Goal: Task Accomplishment & Management: Manage account settings

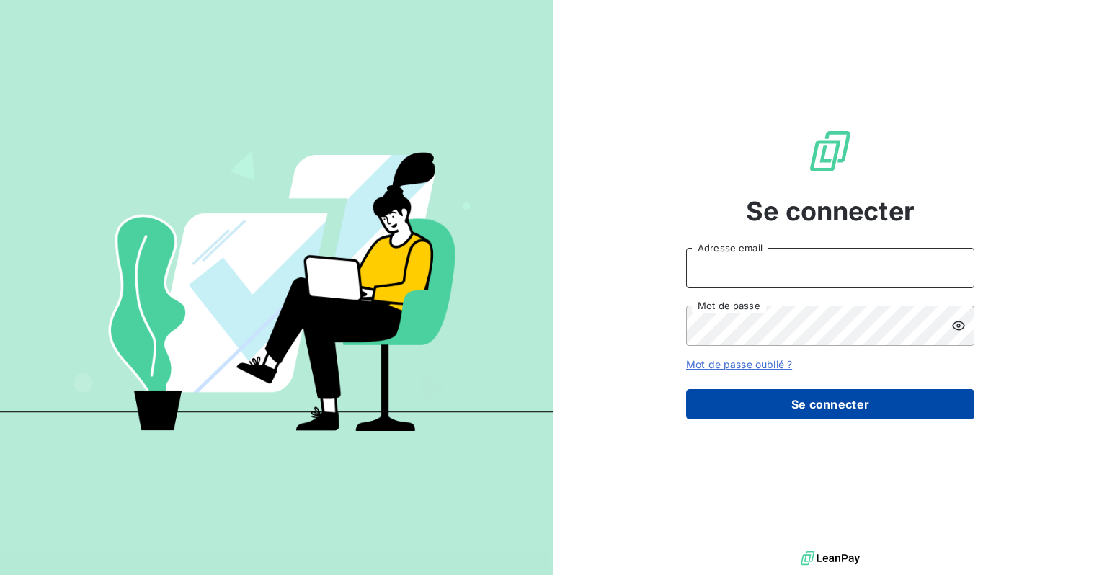
type input "[EMAIL_ADDRESS][DOMAIN_NAME]"
click at [793, 401] on button "Se connecter" at bounding box center [830, 404] width 288 height 30
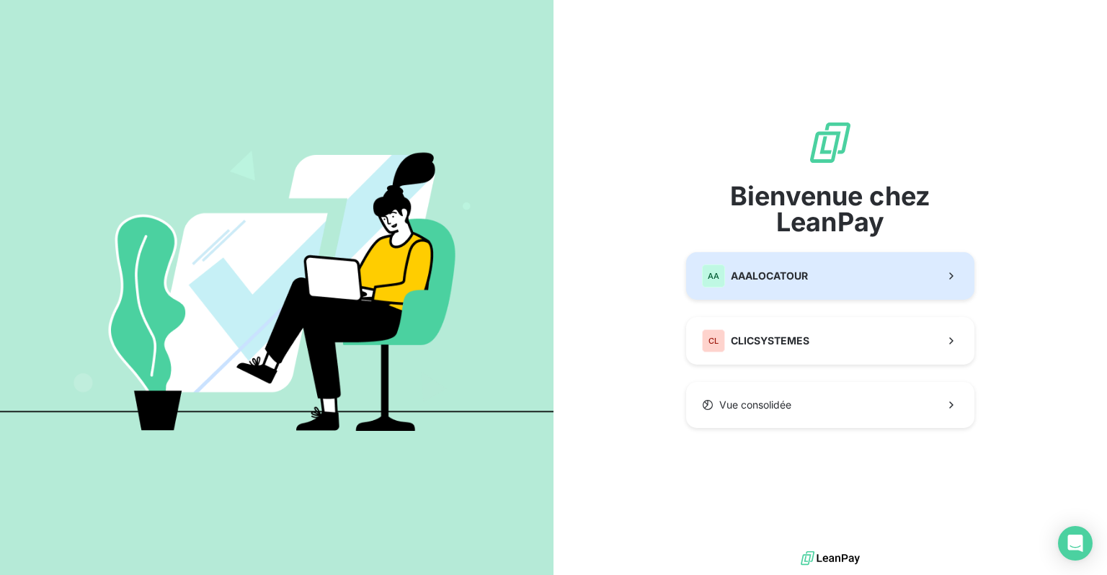
click at [766, 277] on span "AAALOCATOUR" at bounding box center [768, 276] width 77 height 14
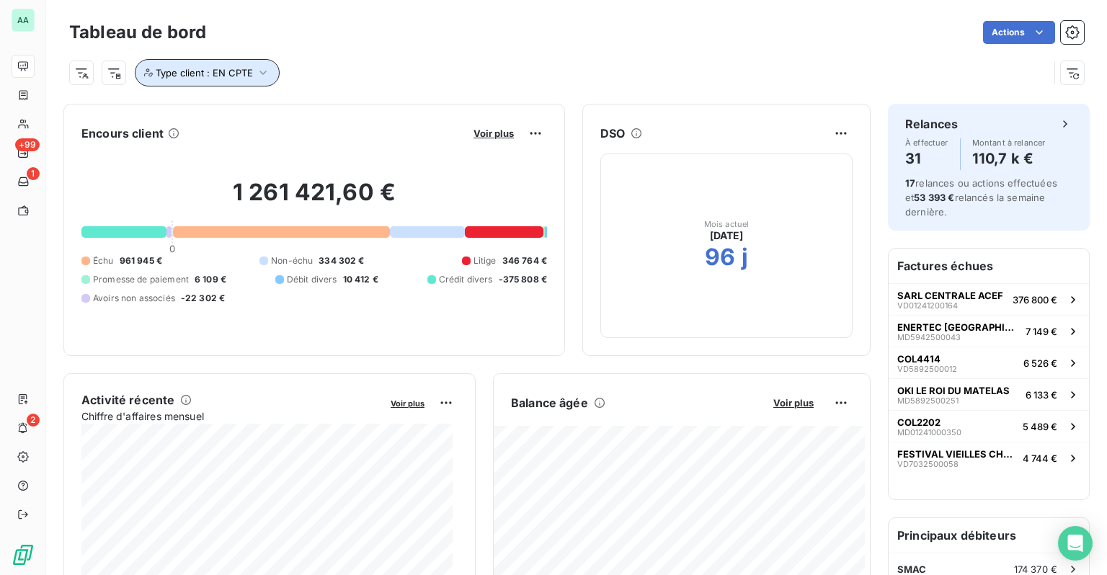
click at [242, 73] on span "Type client : EN CPTE" at bounding box center [204, 73] width 97 height 12
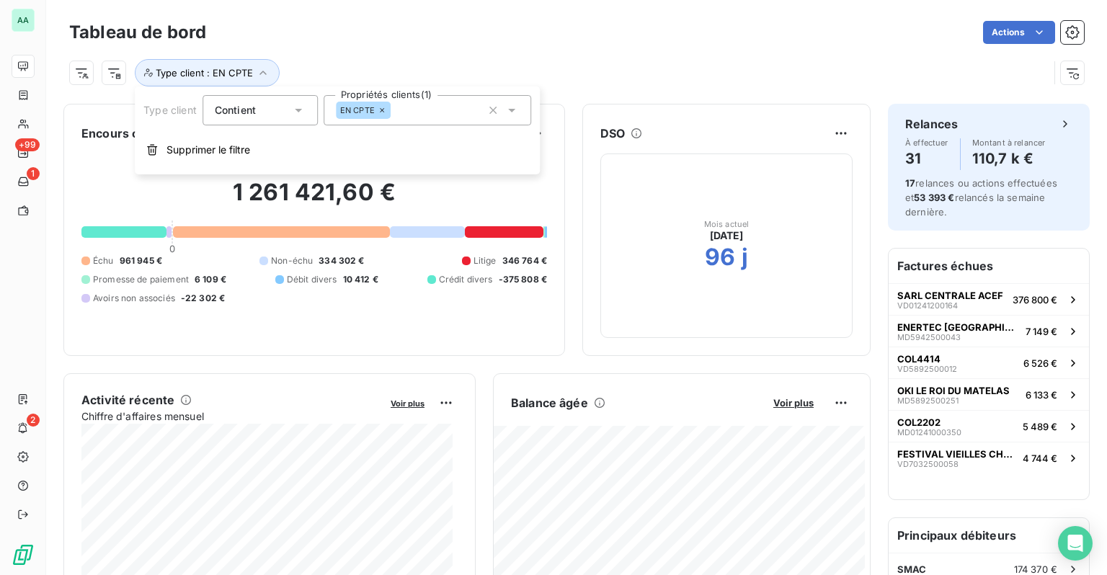
click at [380, 111] on icon at bounding box center [382, 110] width 4 height 4
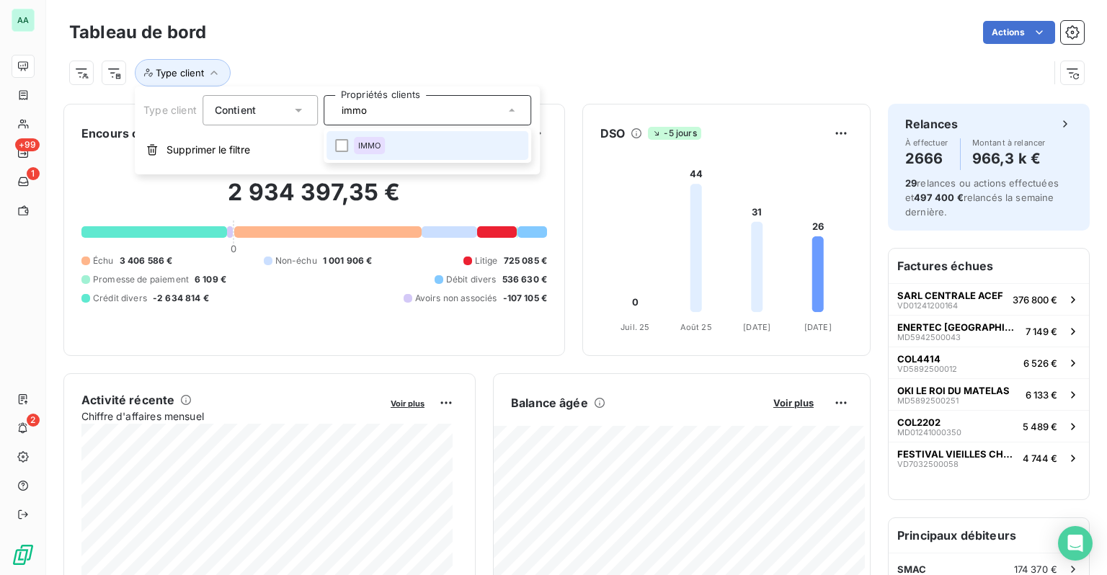
type input "immo"
click at [419, 148] on li "IMMO" at bounding box center [427, 145] width 202 height 29
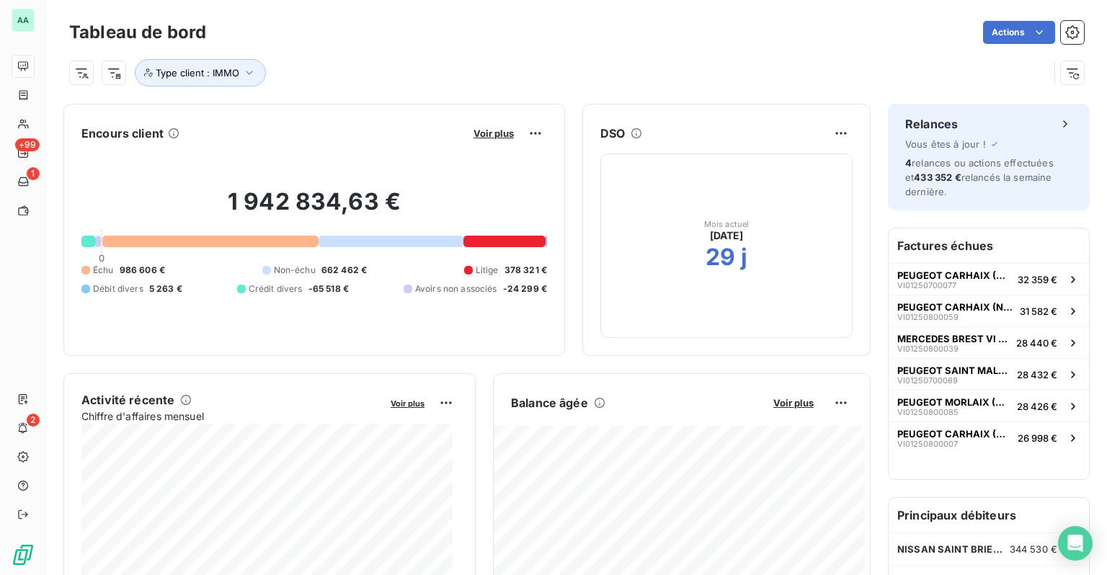
click at [444, 44] on div "Tableau de bord Actions" at bounding box center [576, 32] width 1014 height 30
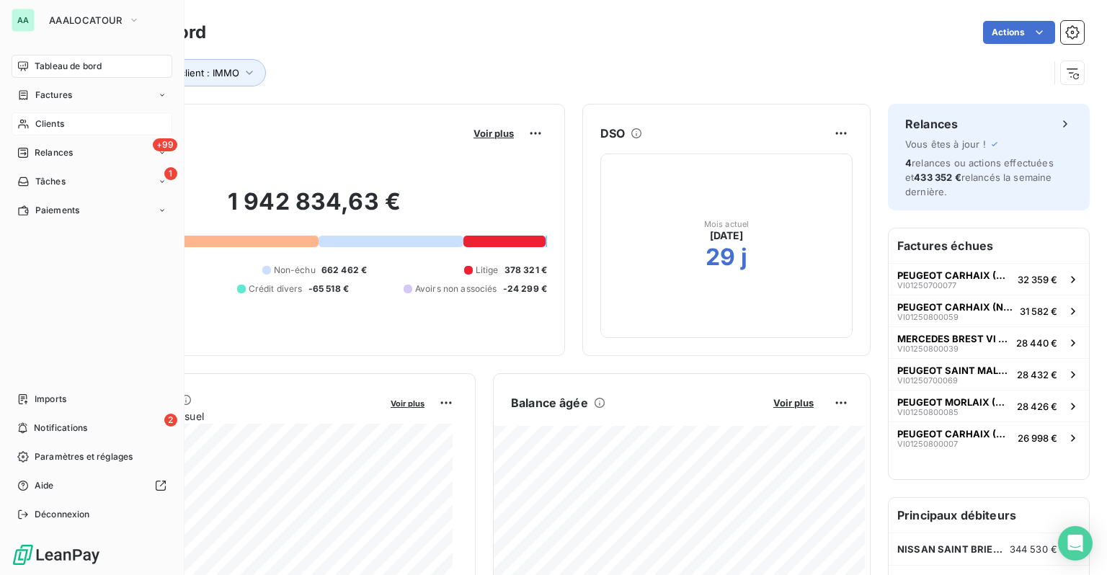
click at [55, 116] on div "Clients" at bounding box center [92, 123] width 161 height 23
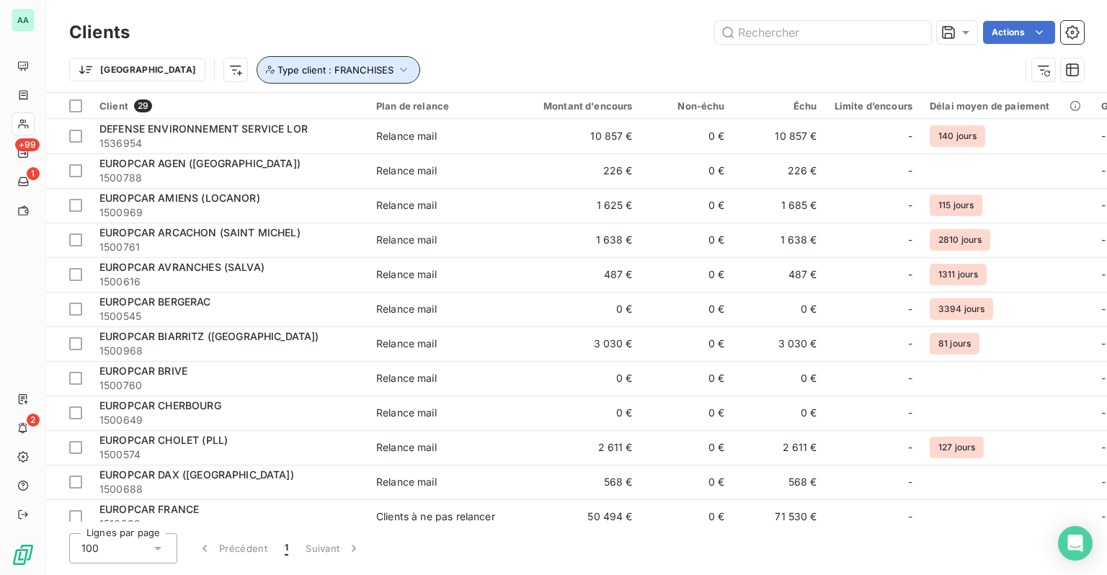
click at [328, 81] on button "Type client : FRANCHISES" at bounding box center [338, 69] width 164 height 27
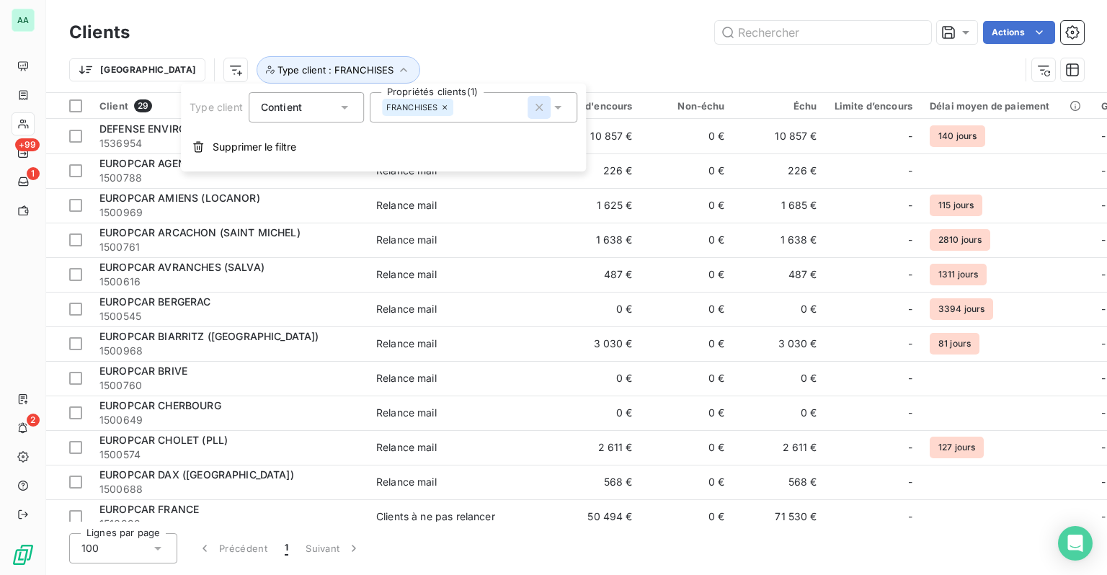
click at [536, 108] on icon "button" at bounding box center [539, 107] width 14 height 14
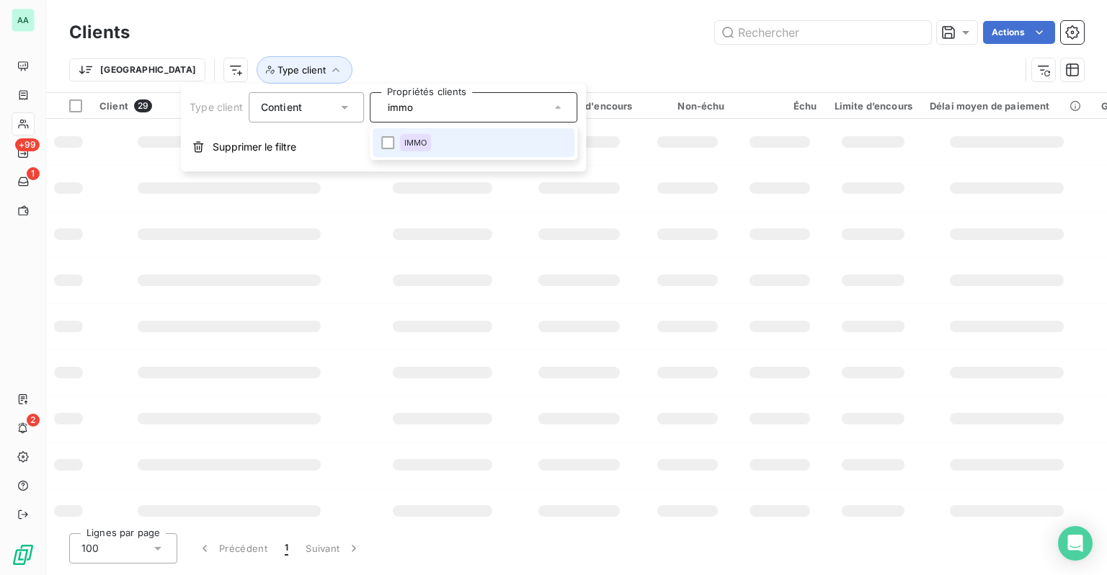
type input "immo"
click at [408, 135] on div "IMMO" at bounding box center [416, 142] width 32 height 17
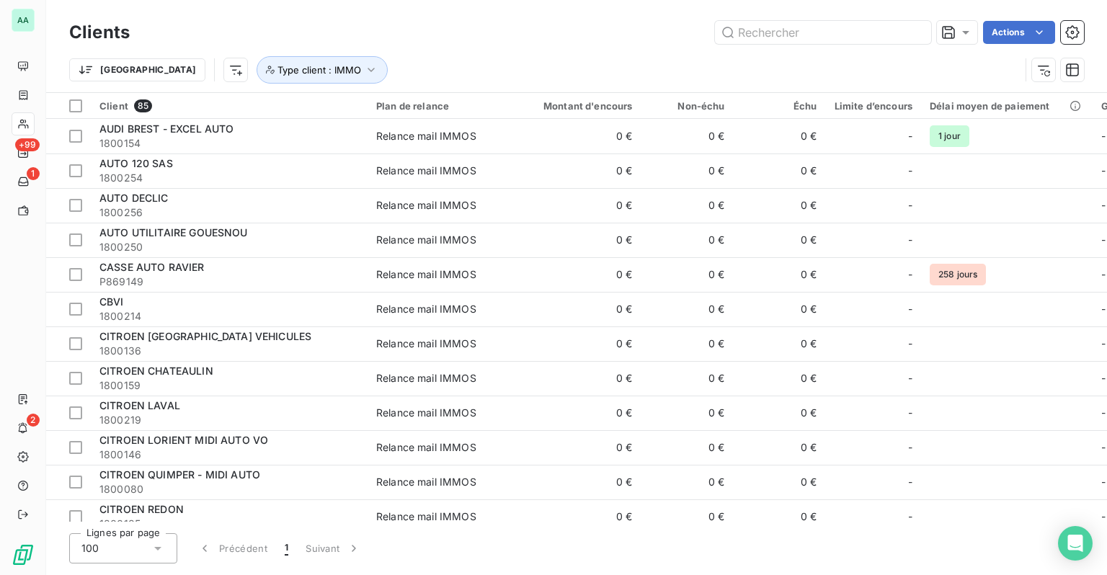
click at [418, 35] on div "Actions" at bounding box center [615, 32] width 936 height 23
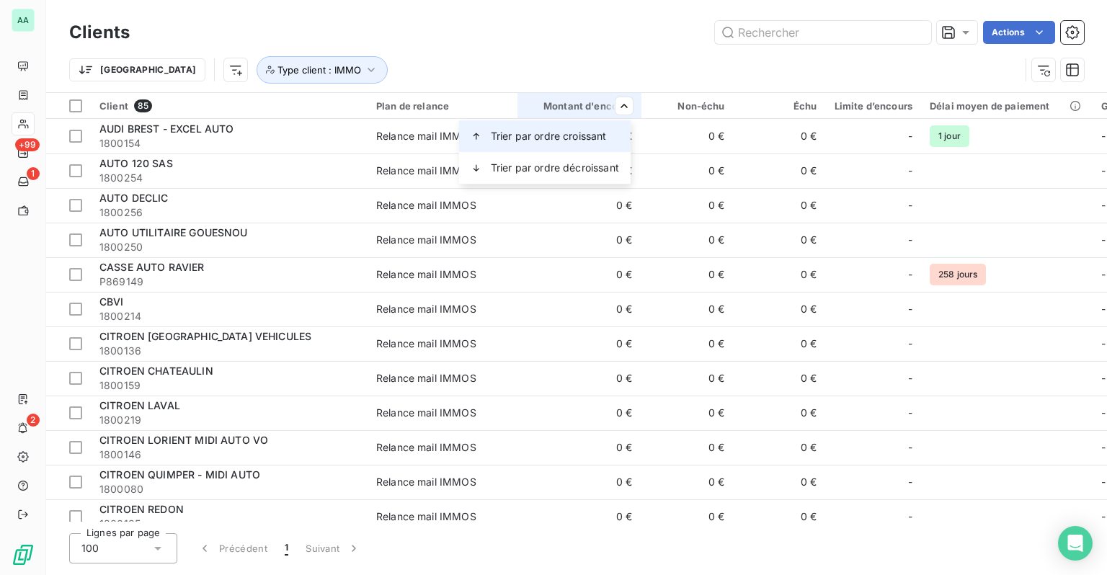
click at [594, 145] on div "Trier par ordre croissant" at bounding box center [544, 136] width 171 height 32
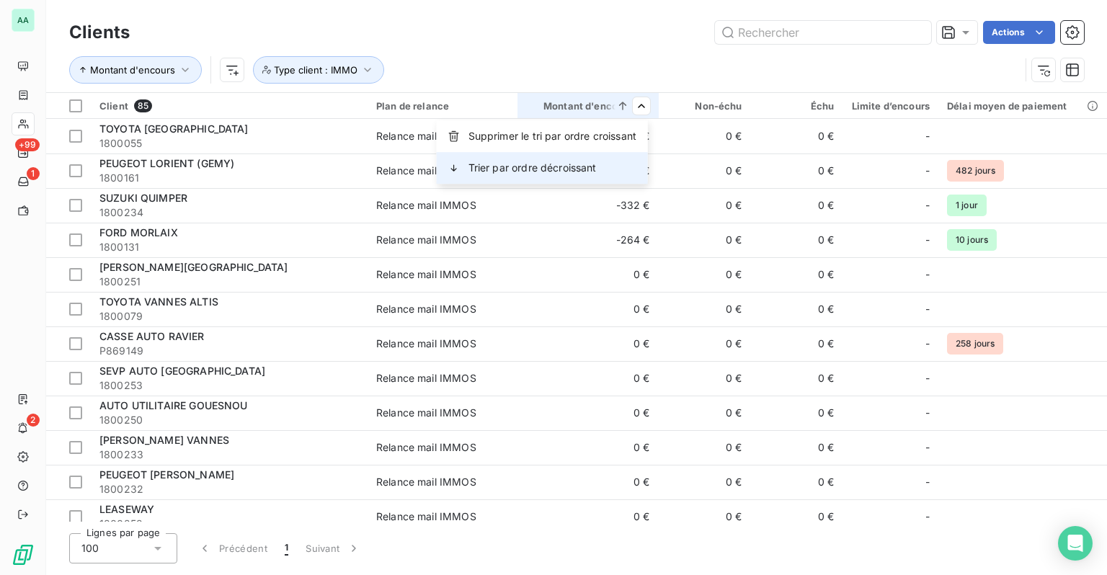
click at [604, 171] on div "Trier par ordre décroissant" at bounding box center [542, 168] width 211 height 32
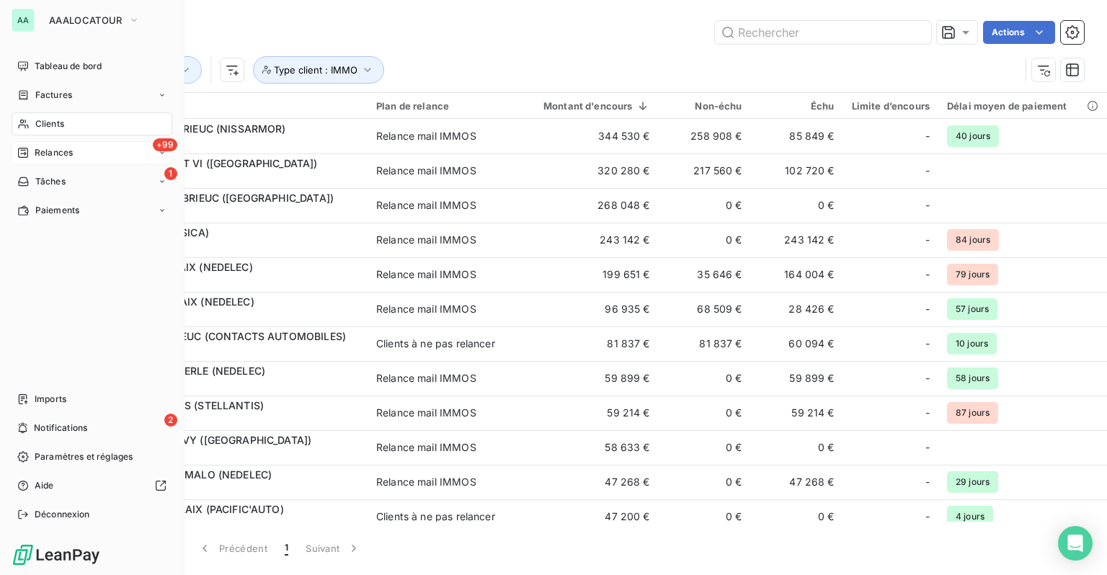
click at [35, 146] on div "+99 Relances" at bounding box center [92, 152] width 161 height 23
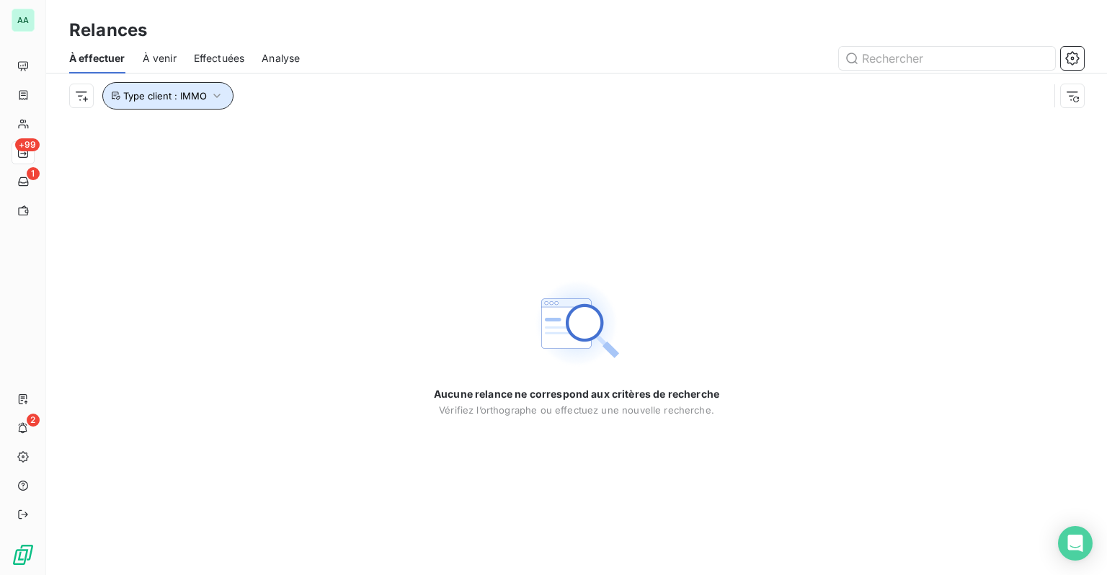
click at [218, 94] on icon "button" at bounding box center [217, 96] width 14 height 14
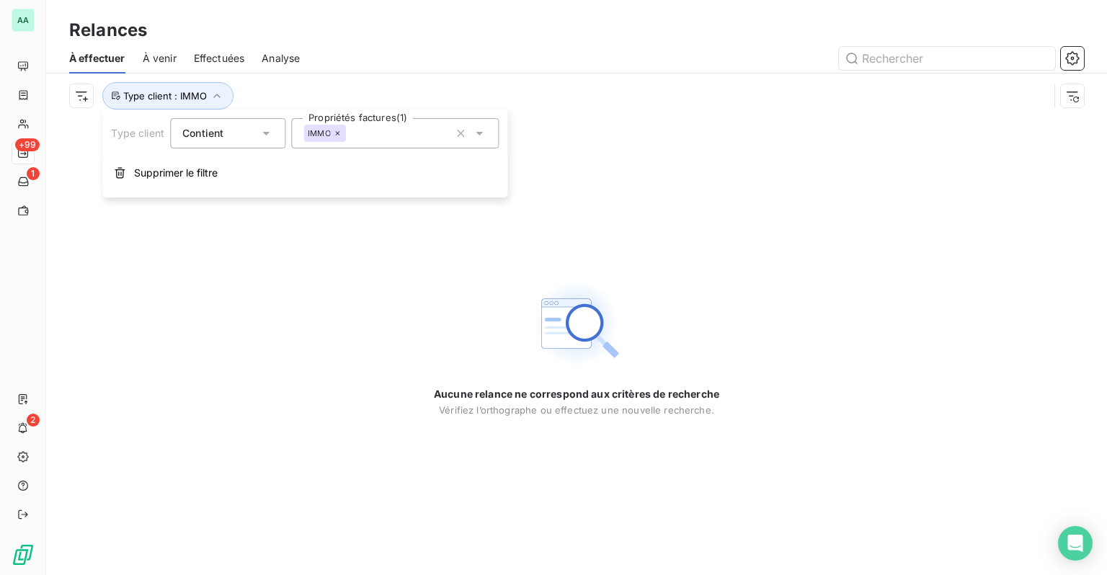
click at [334, 132] on icon at bounding box center [338, 133] width 9 height 9
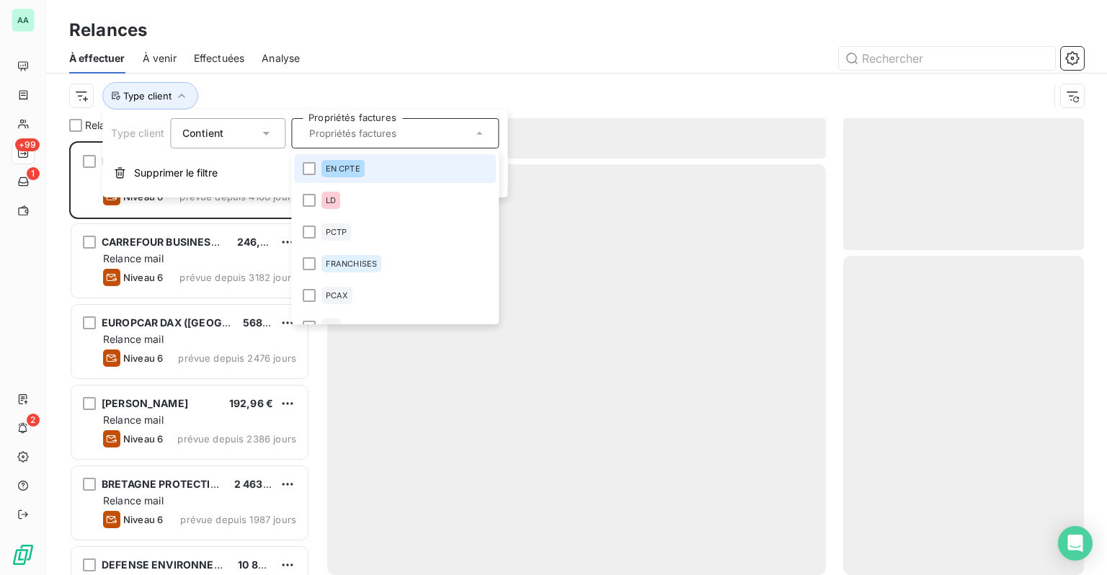
scroll to position [423, 229]
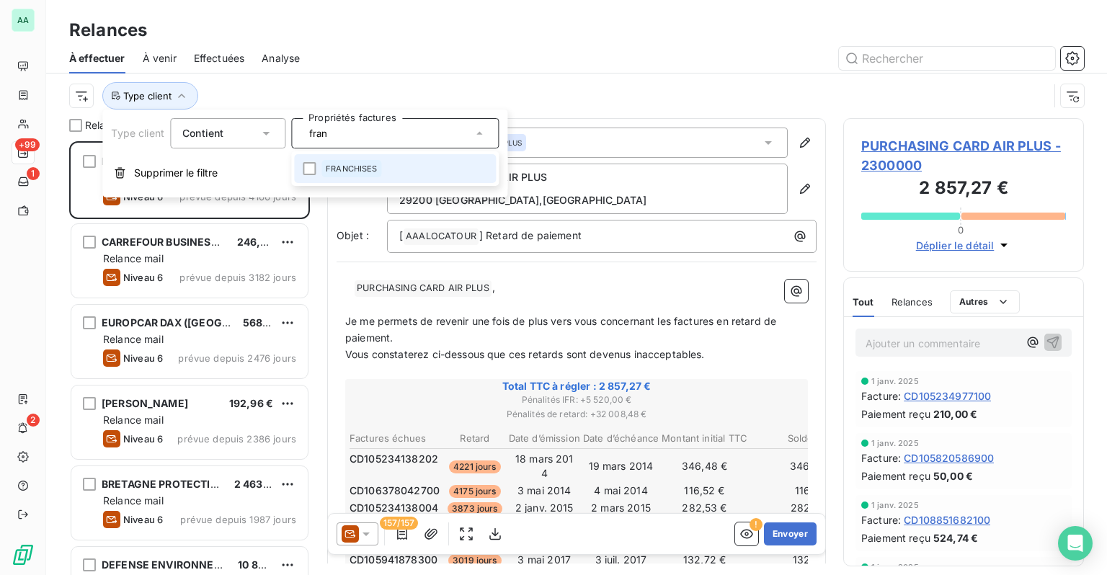
type input "fran"
click at [357, 169] on span "FRANCHISES" at bounding box center [352, 168] width 52 height 9
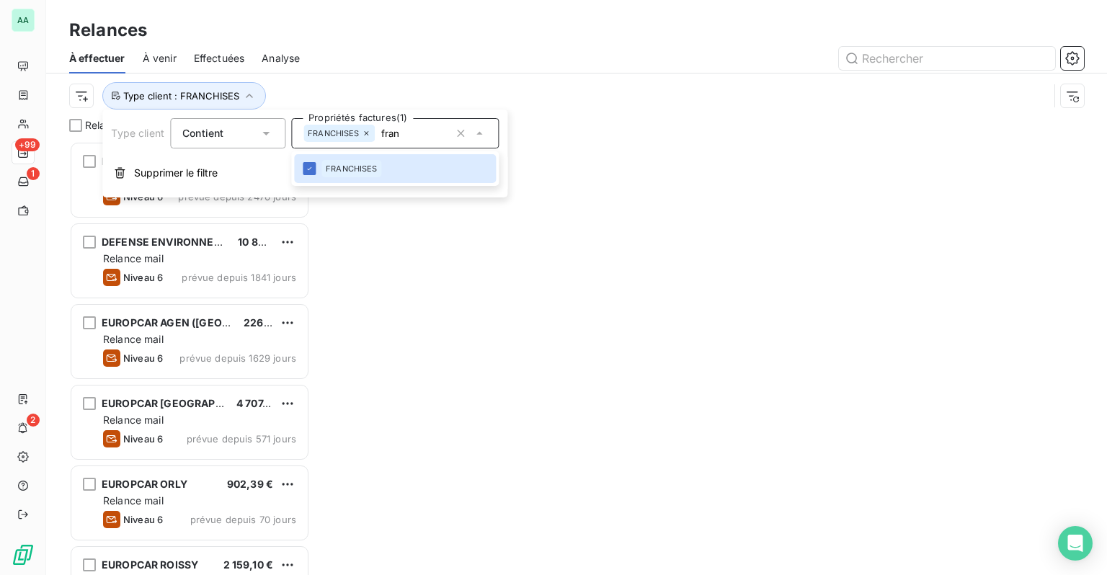
scroll to position [423, 229]
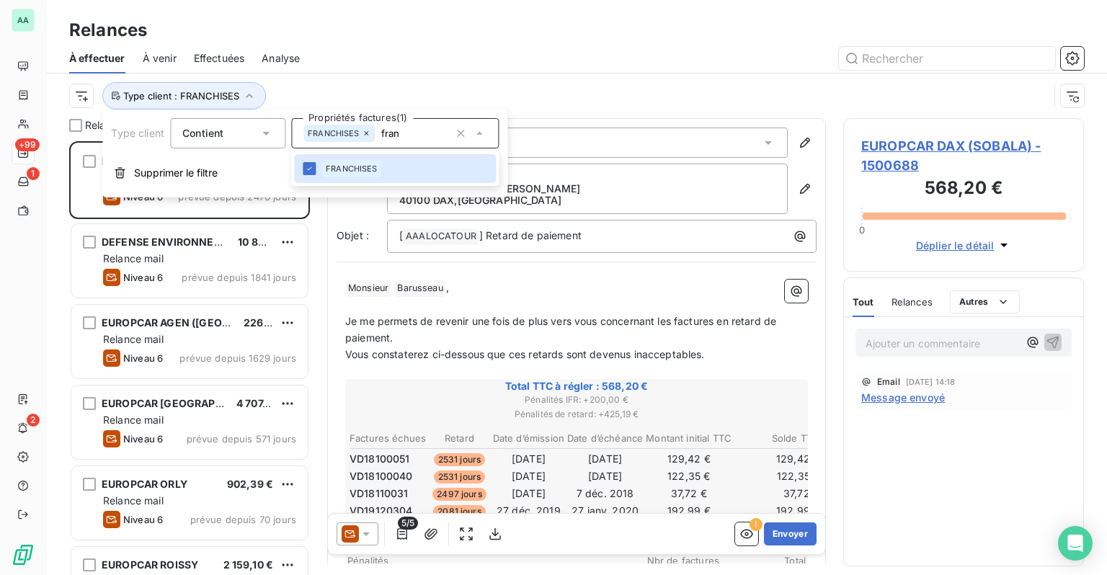
click at [445, 63] on div at bounding box center [700, 58] width 766 height 23
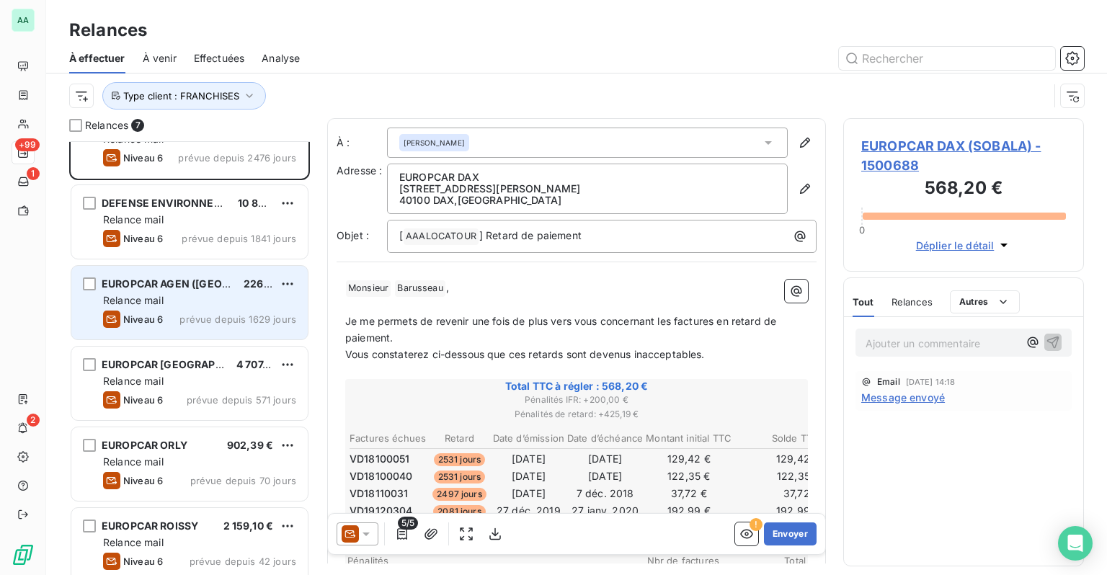
scroll to position [0, 0]
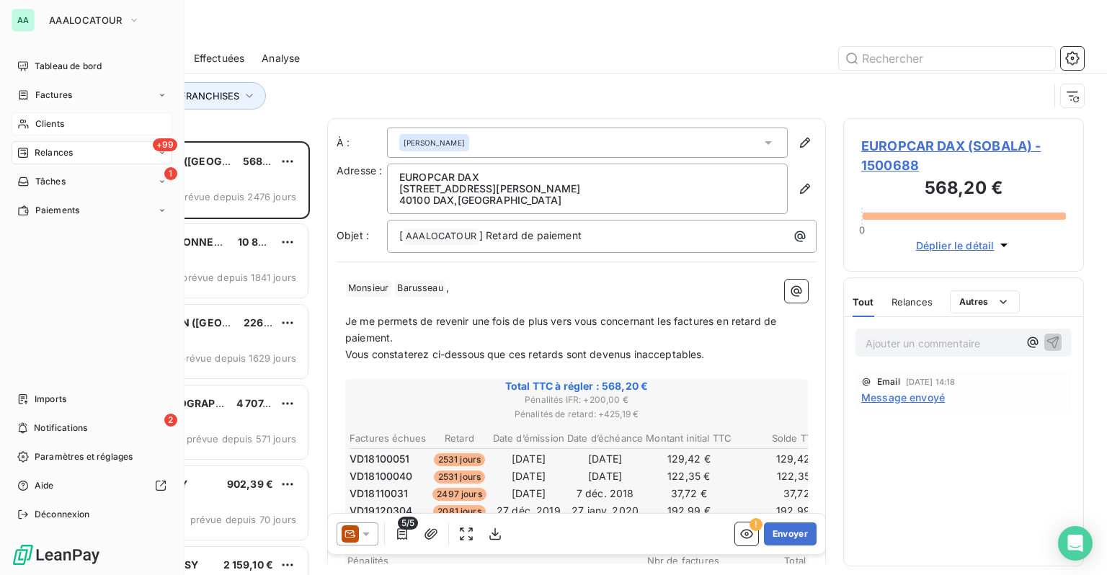
click at [29, 122] on icon at bounding box center [23, 124] width 12 height 12
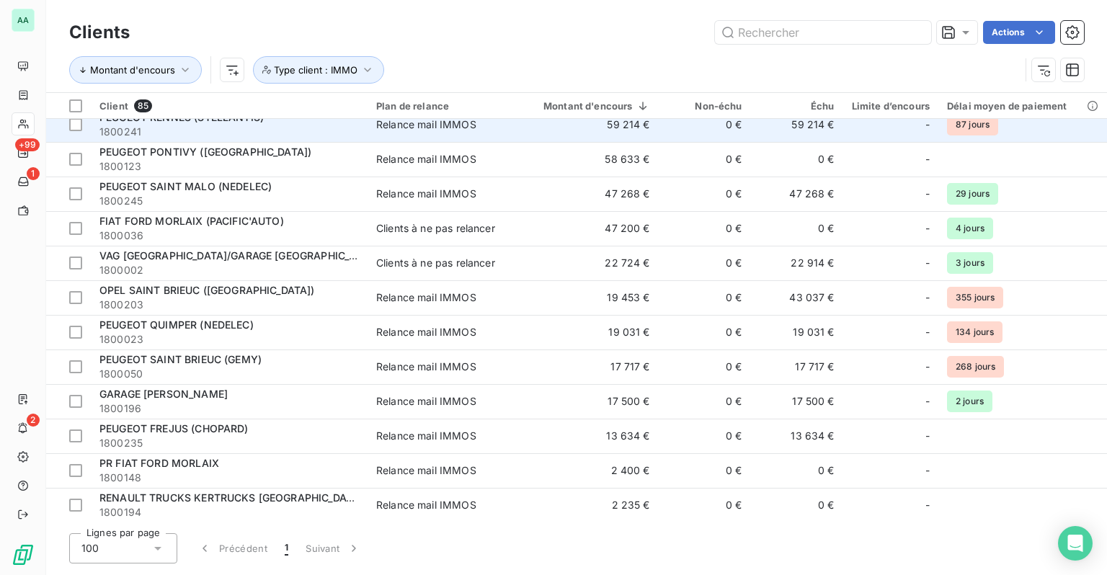
scroll to position [648, 0]
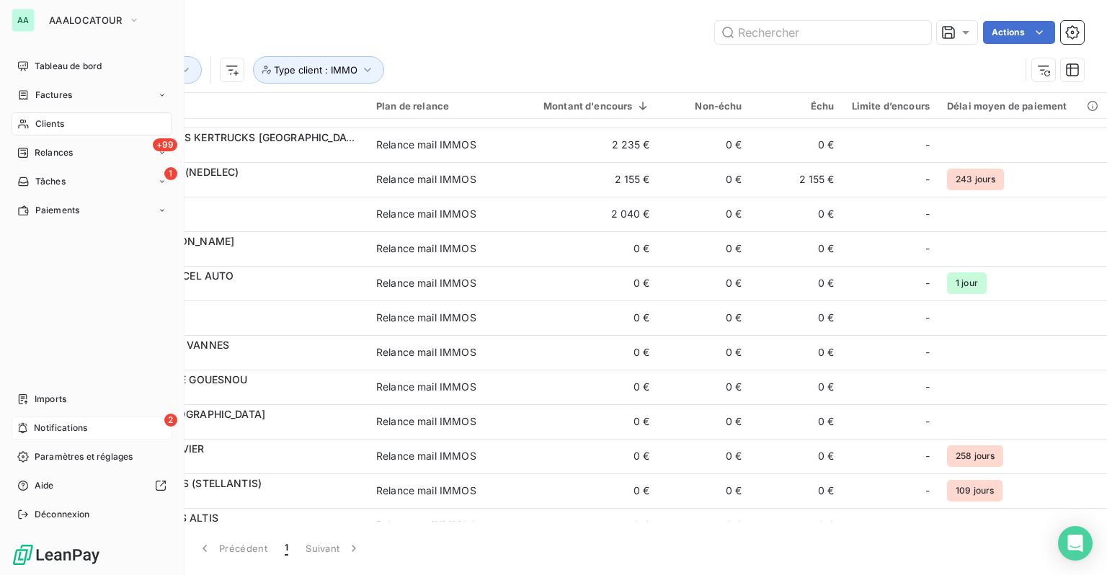
click at [35, 425] on span "Notifications" at bounding box center [60, 427] width 53 height 13
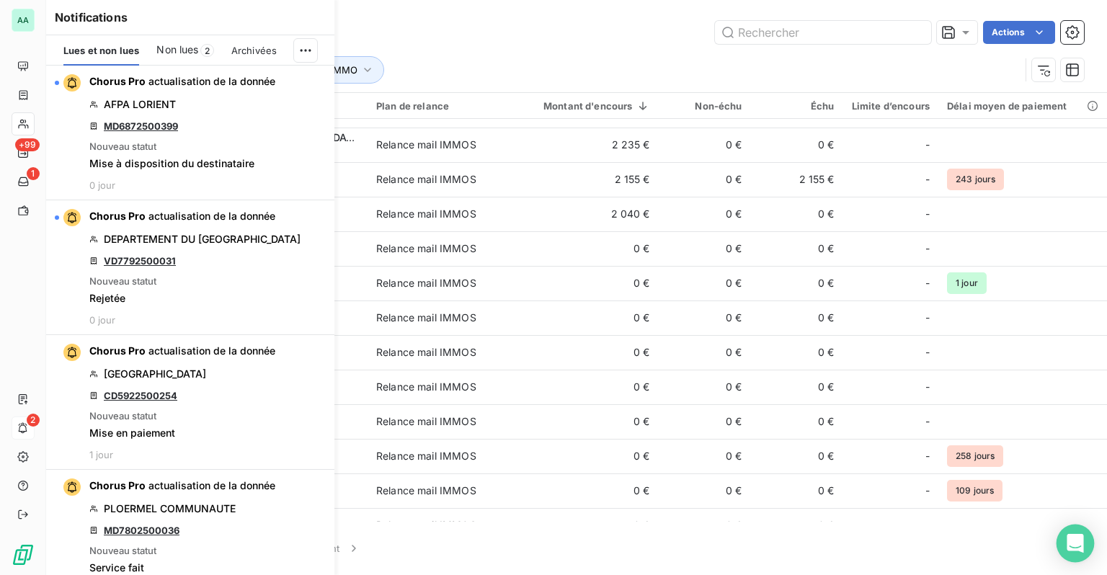
click at [1073, 537] on icon "Open Intercom Messenger" at bounding box center [1074, 543] width 17 height 19
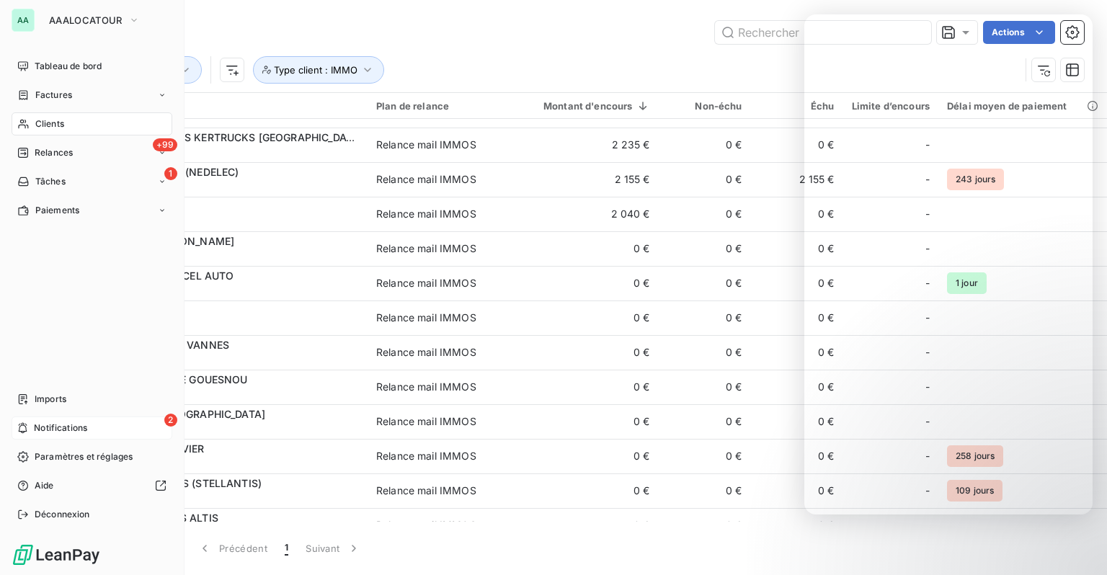
click at [60, 423] on span "Notifications" at bounding box center [60, 427] width 53 height 13
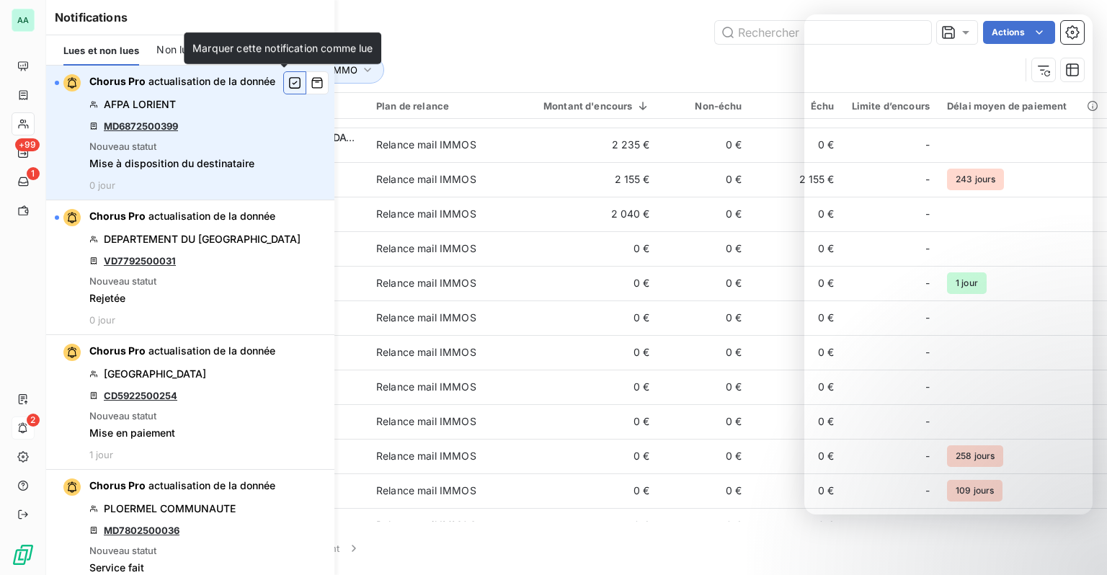
click at [288, 86] on icon "button" at bounding box center [294, 83] width 13 height 14
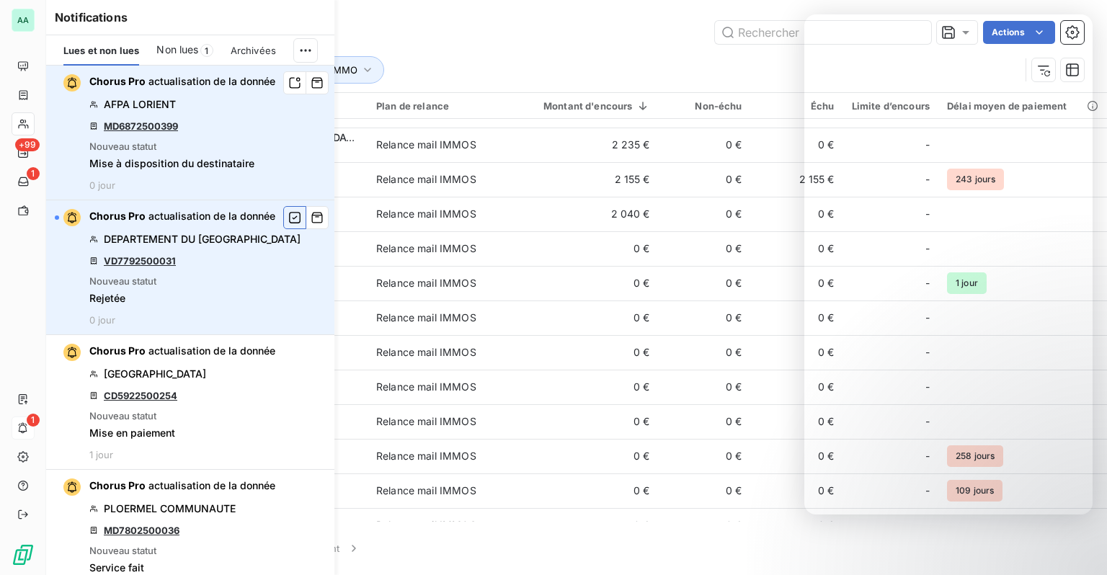
click at [289, 218] on icon "button" at bounding box center [295, 218] width 12 height 12
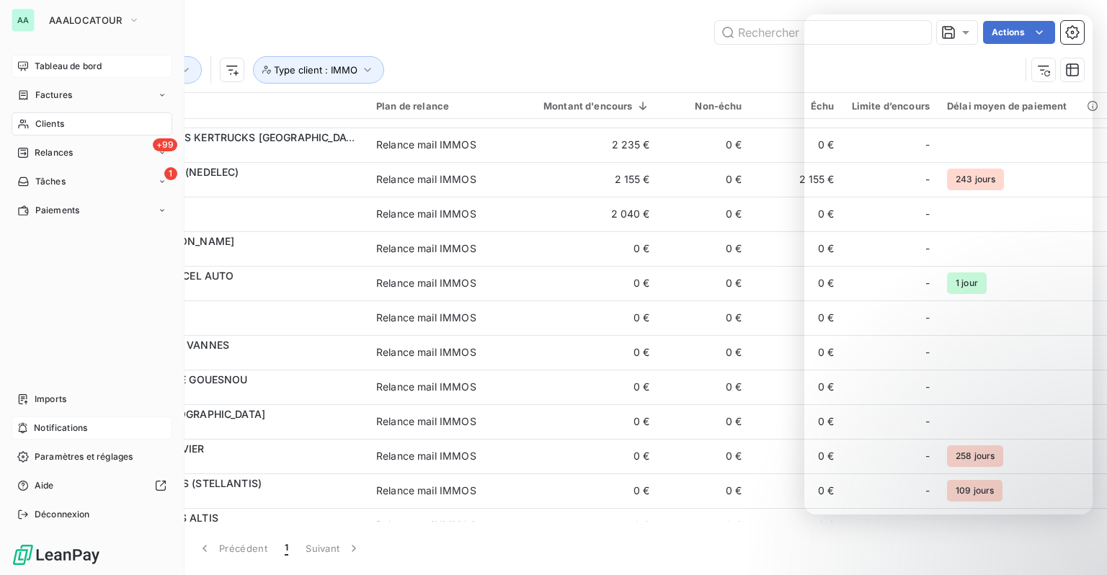
click at [27, 61] on icon at bounding box center [23, 67] width 12 height 12
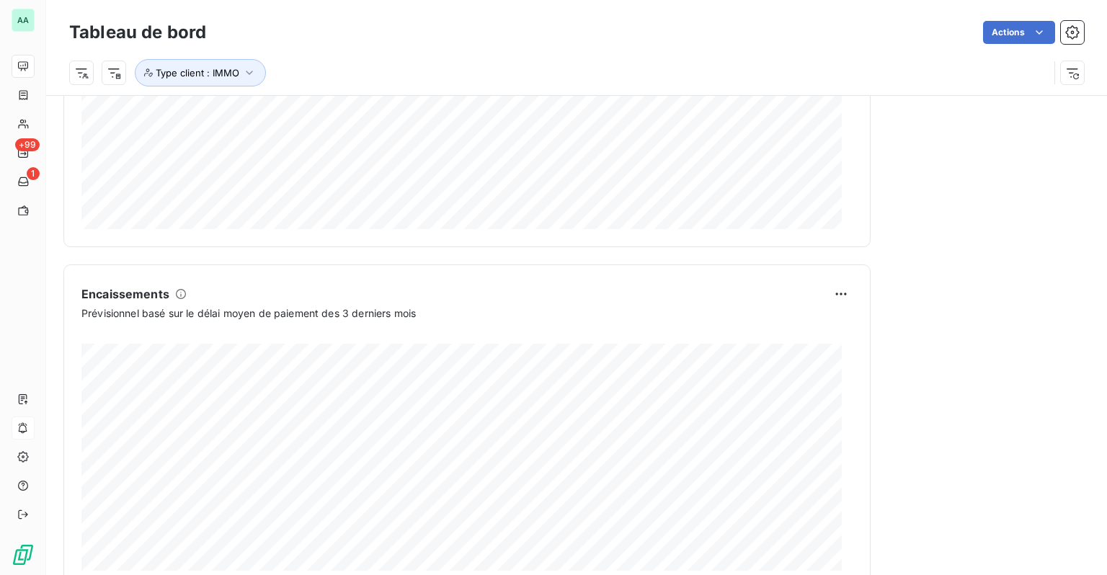
scroll to position [828, 0]
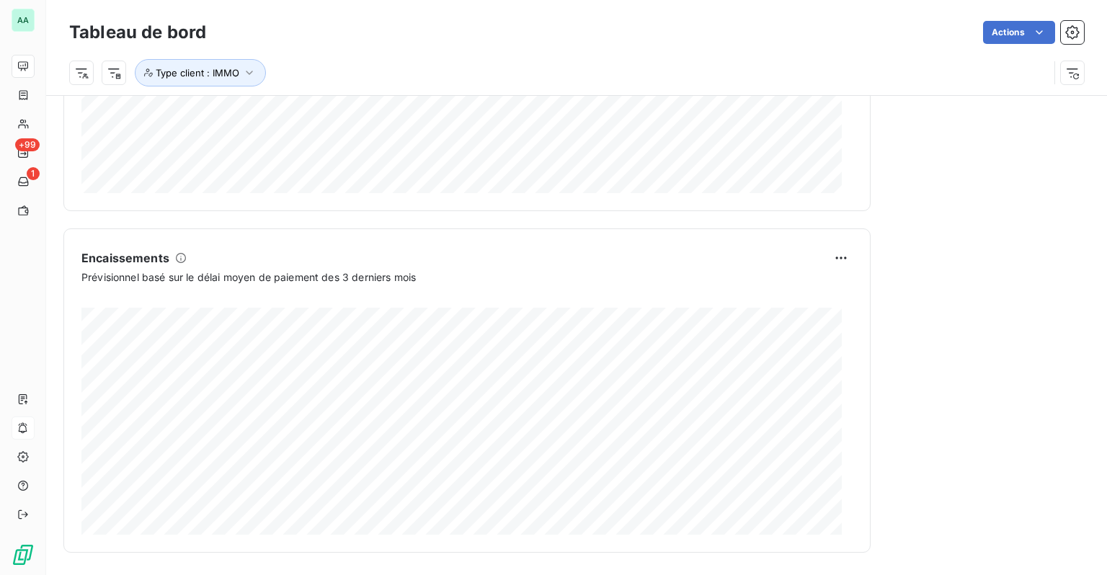
click at [639, 285] on div "39 964,08 € Prévisionnel 39 964,08 €" at bounding box center [466, 410] width 771 height 250
click at [835, 260] on html "AA +99 1 Tableau de bord Actions Type client : IMMO Encours client Voir plus 1 …" at bounding box center [553, 287] width 1107 height 575
click at [26, 302] on html "AA +99 1 Tableau de bord Actions Type client : IMMO Encours client Voir plus 1 …" at bounding box center [553, 287] width 1107 height 575
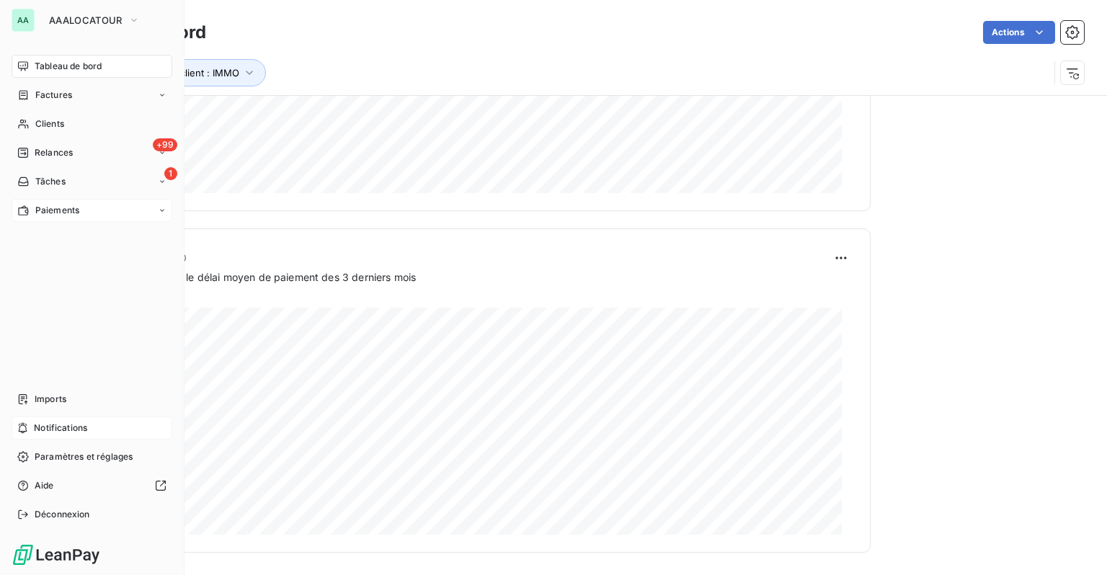
click at [57, 210] on span "Paiements" at bounding box center [57, 210] width 44 height 13
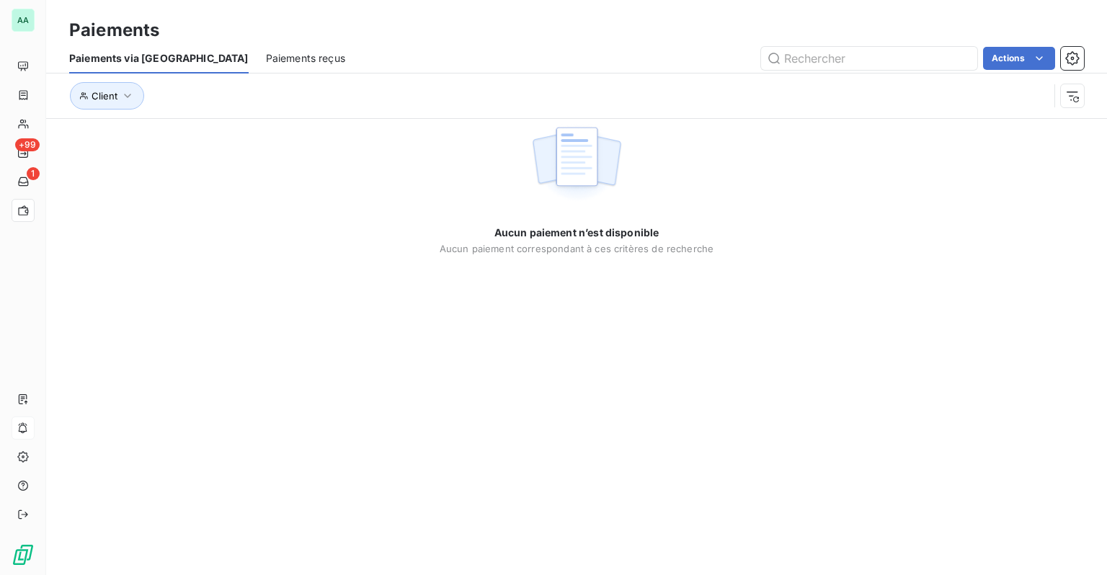
click at [266, 60] on span "Paiements reçus" at bounding box center [305, 58] width 79 height 14
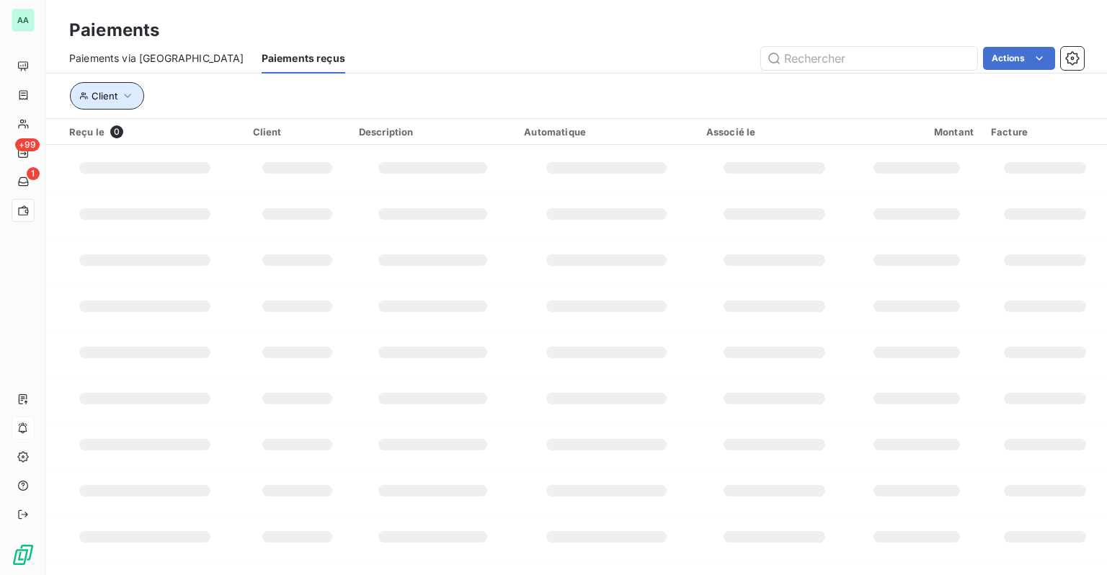
click at [128, 97] on icon "button" at bounding box center [127, 96] width 14 height 14
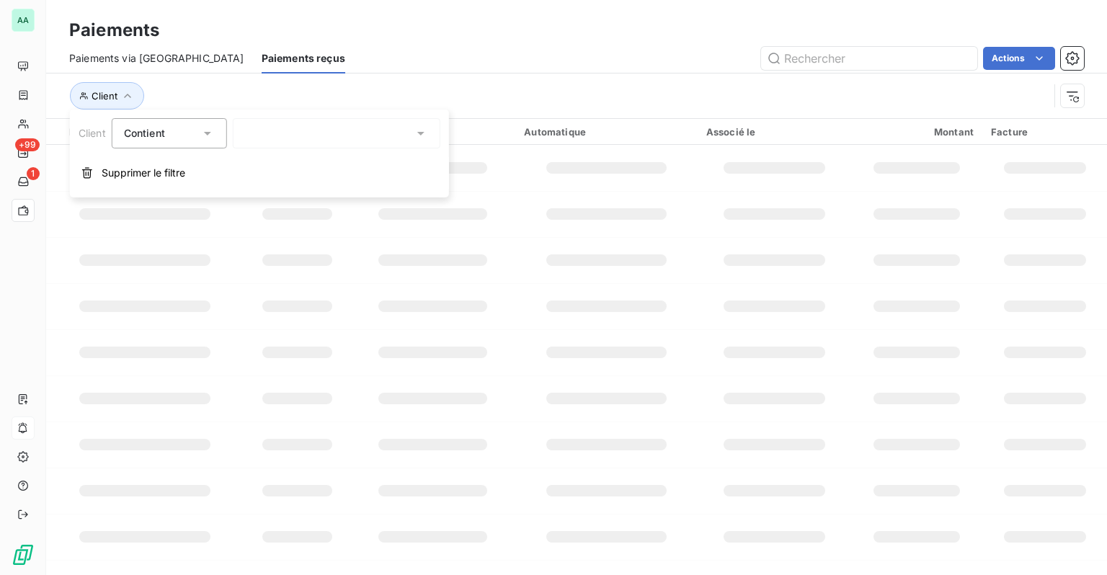
click at [278, 148] on div "Client Contient Supprimer le filtre" at bounding box center [259, 153] width 379 height 88
click at [207, 140] on icon at bounding box center [207, 133] width 14 height 14
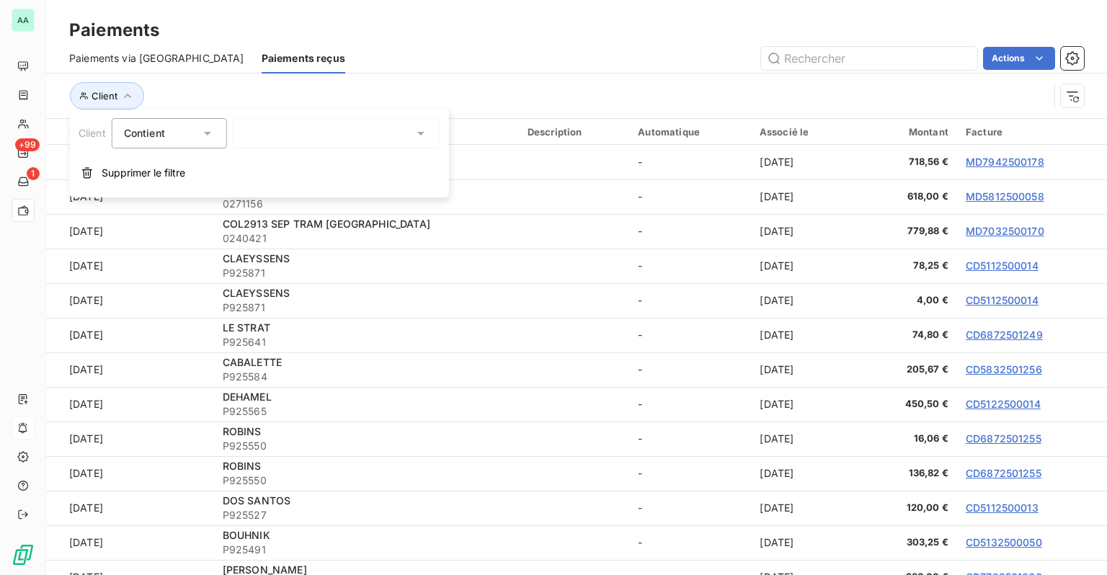
click at [278, 129] on div at bounding box center [336, 133] width 207 height 30
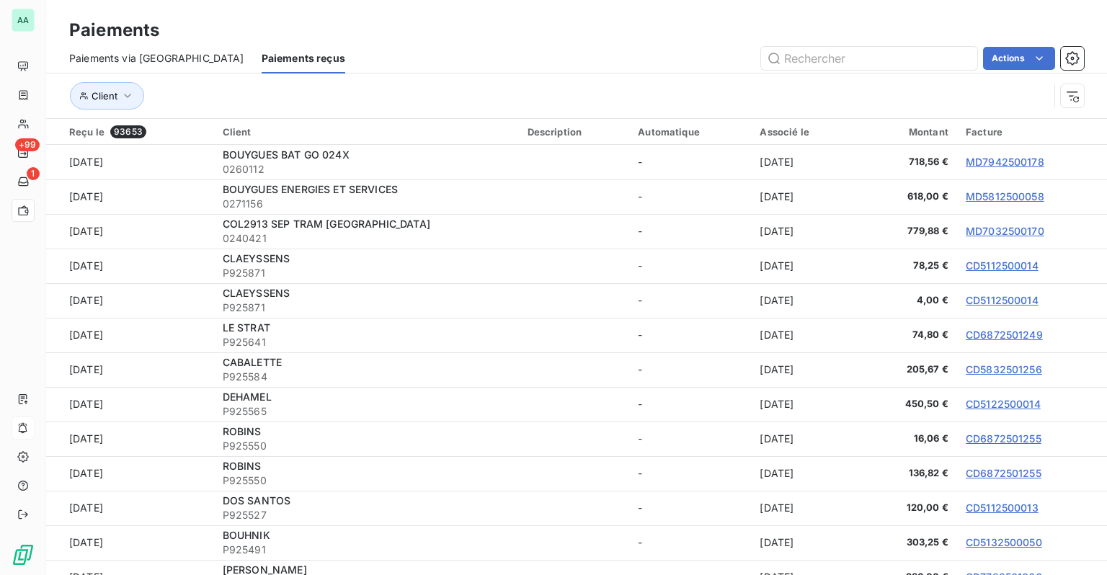
click at [307, 100] on div "Client" at bounding box center [558, 95] width 979 height 27
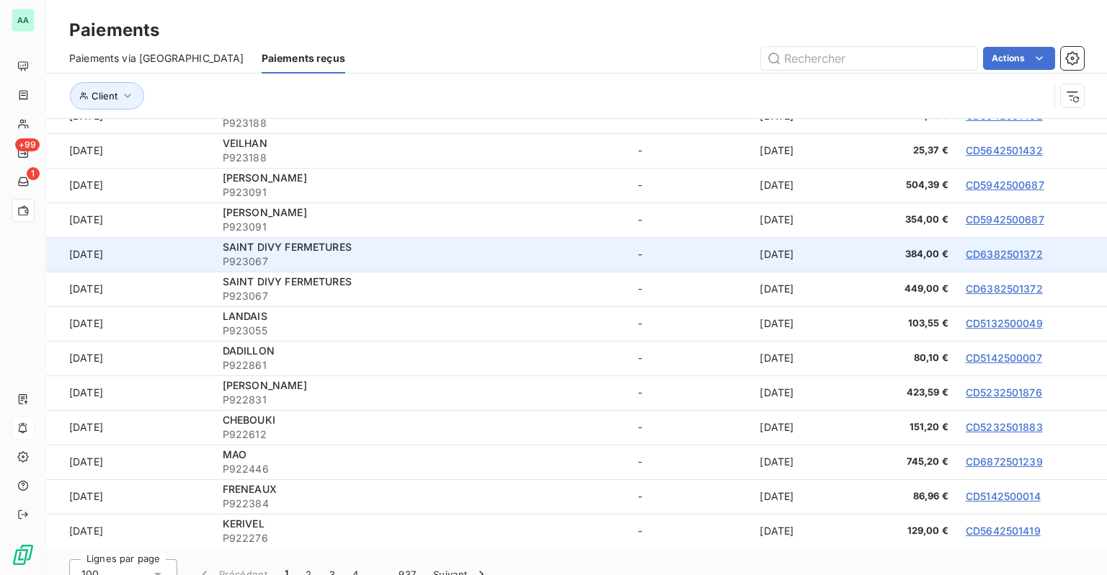
scroll to position [53, 0]
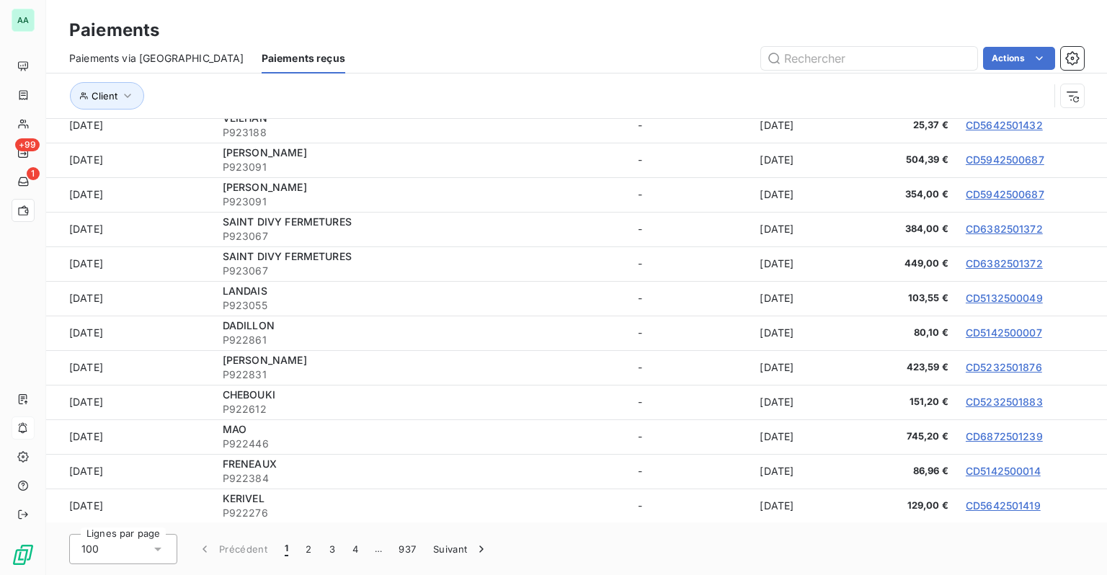
click at [149, 528] on div "Lignes par page 100 Précédent 1 2 3 4 … 937 Suivant" at bounding box center [576, 548] width 1060 height 53
click at [147, 548] on div "100" at bounding box center [123, 549] width 108 height 30
click at [151, 549] on icon at bounding box center [158, 549] width 14 height 14
click at [311, 554] on button "2" at bounding box center [308, 549] width 23 height 30
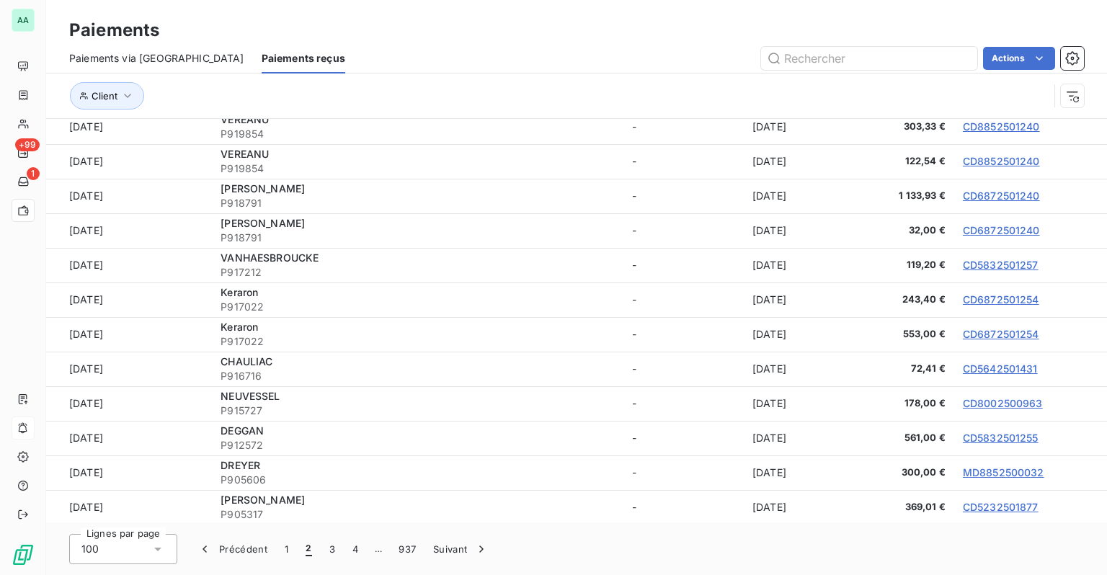
scroll to position [218, 0]
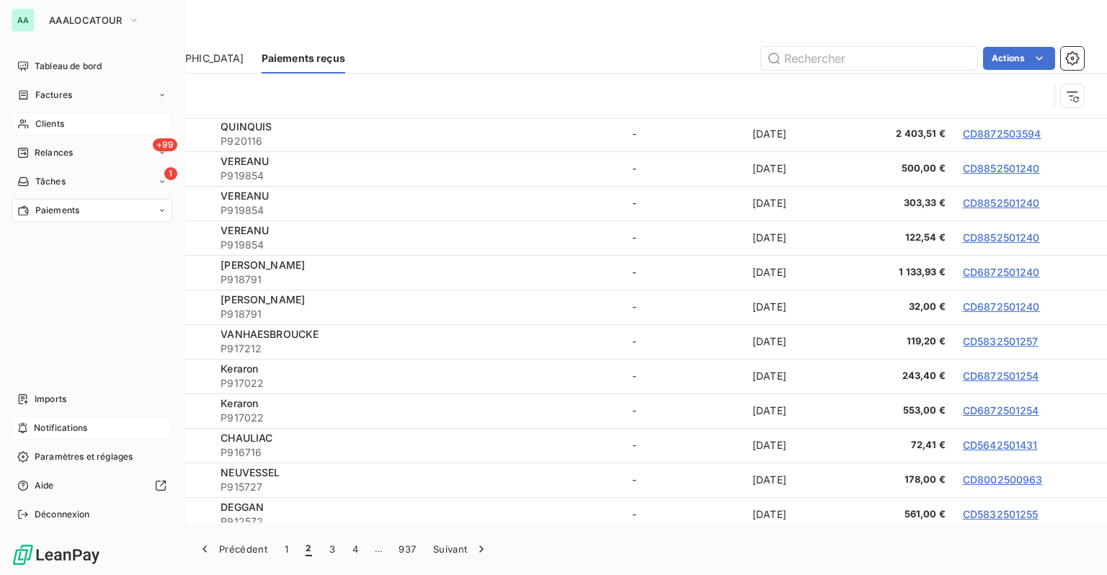
click at [58, 115] on div "Clients" at bounding box center [92, 123] width 161 height 23
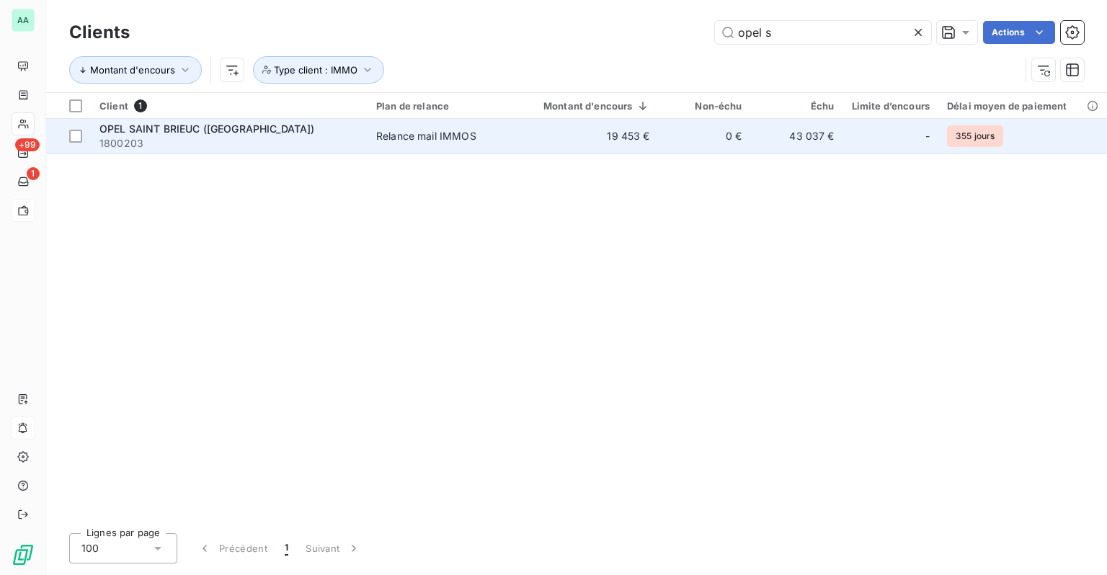
type input "opel s"
click at [285, 145] on span "1800203" at bounding box center [228, 143] width 259 height 14
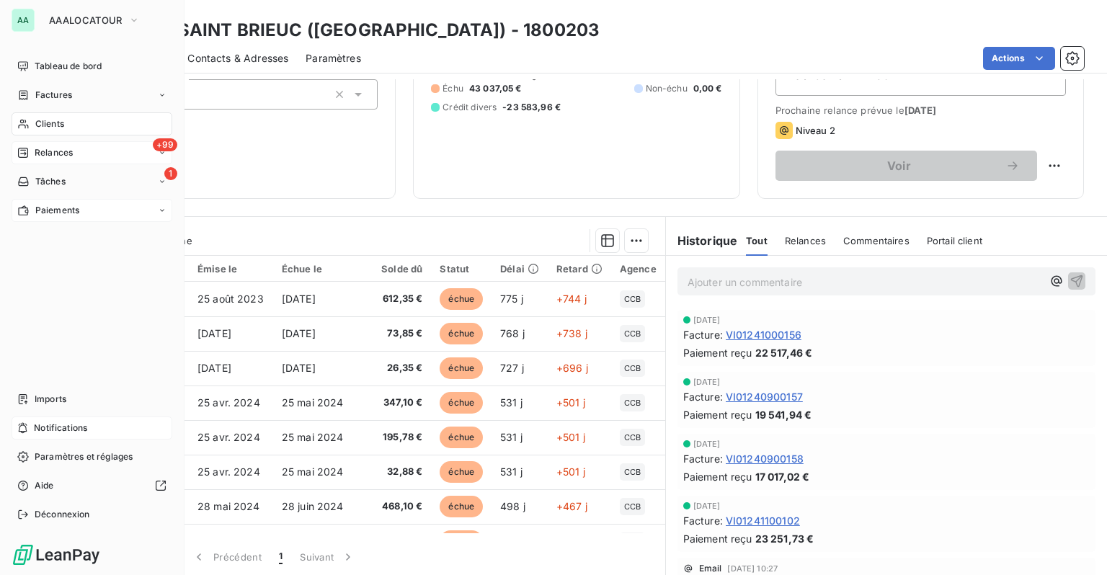
click at [48, 154] on span "Relances" at bounding box center [54, 152] width 38 height 13
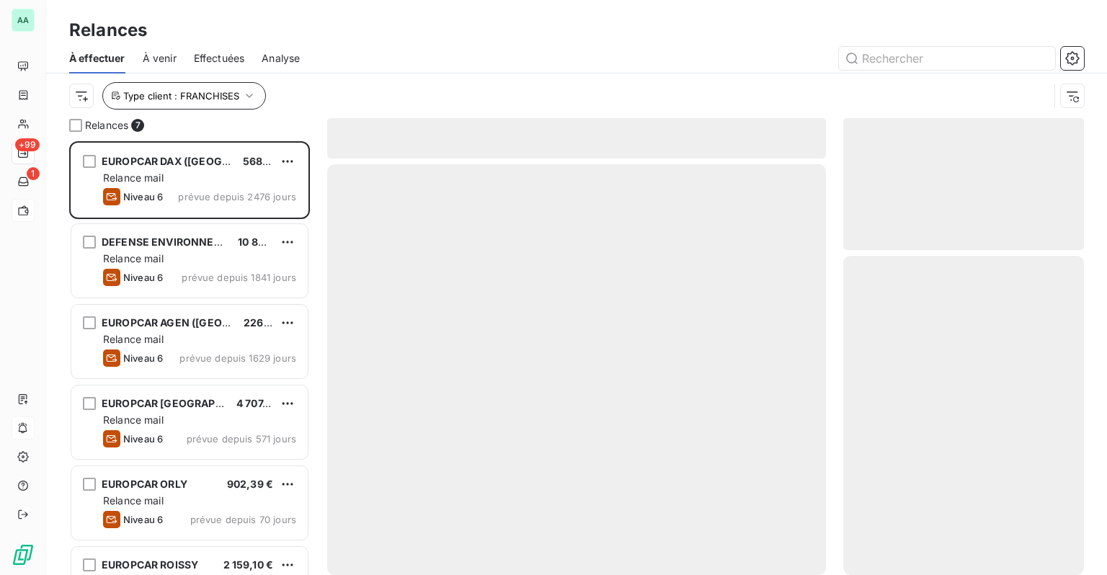
scroll to position [423, 229]
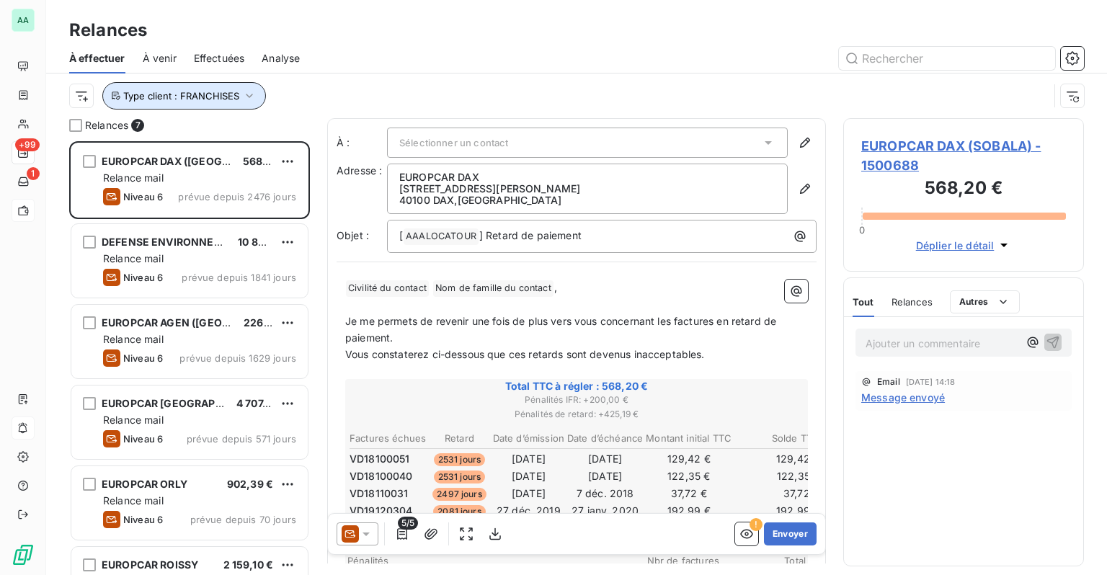
click at [227, 99] on span "Type client : FRANCHISES" at bounding box center [181, 96] width 116 height 12
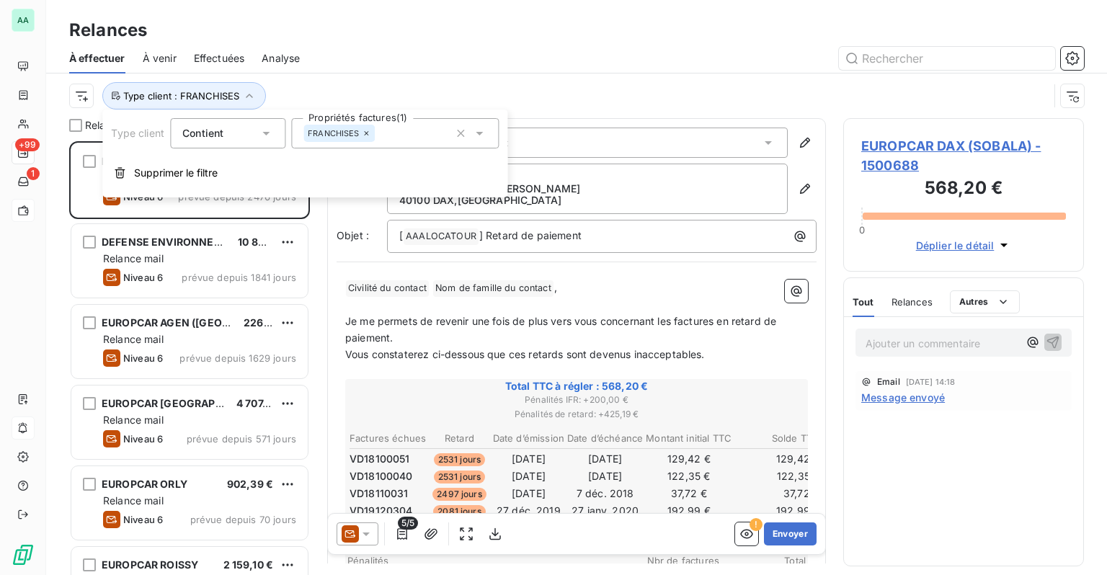
click at [365, 133] on icon at bounding box center [366, 133] width 9 height 9
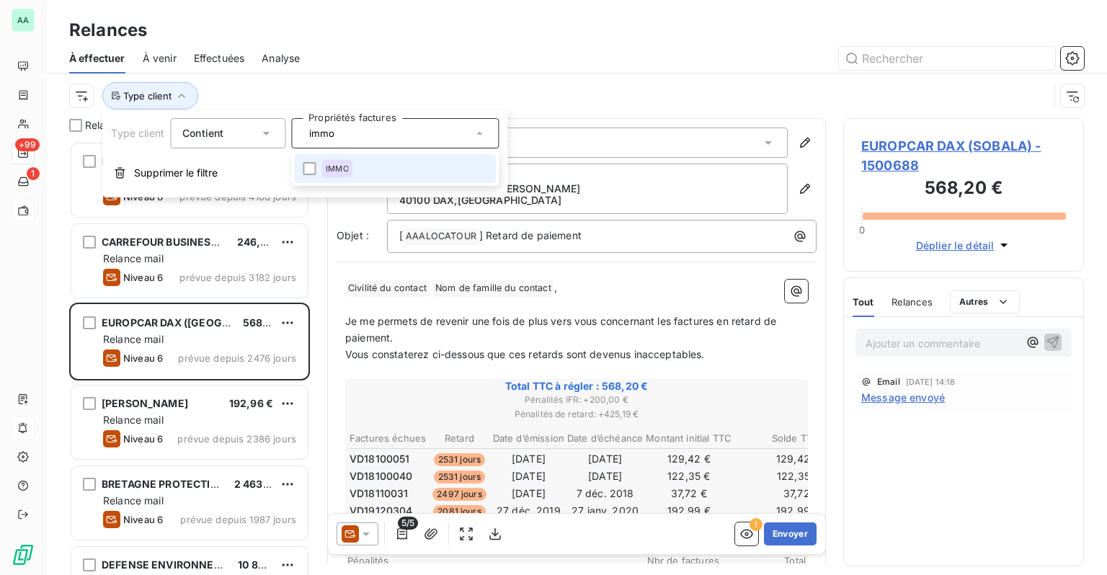
type input "immo"
click at [357, 160] on li "IMMO" at bounding box center [395, 168] width 202 height 29
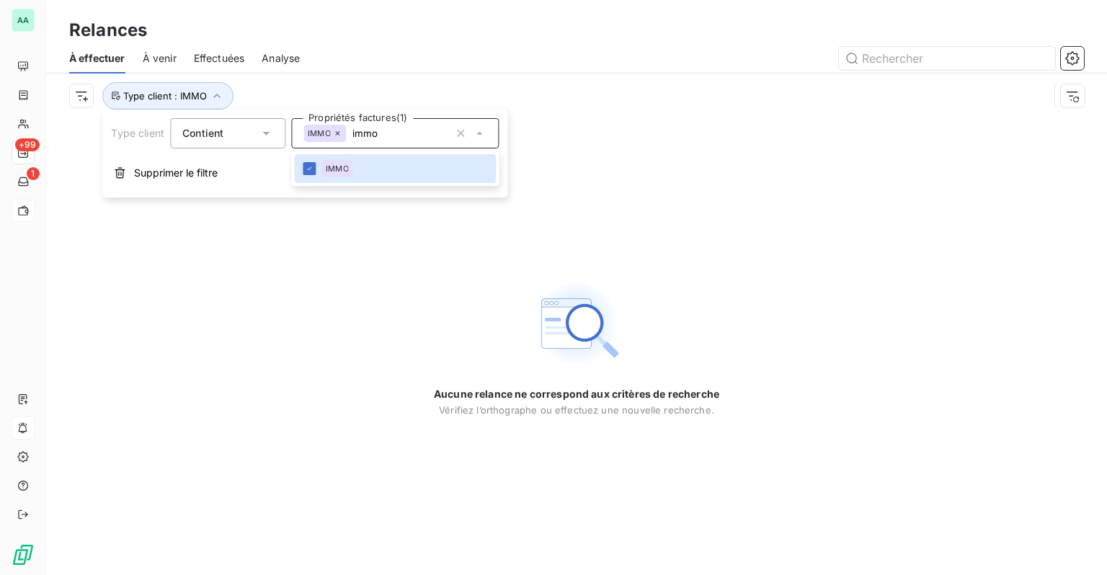
click at [395, 48] on div at bounding box center [700, 58] width 766 height 23
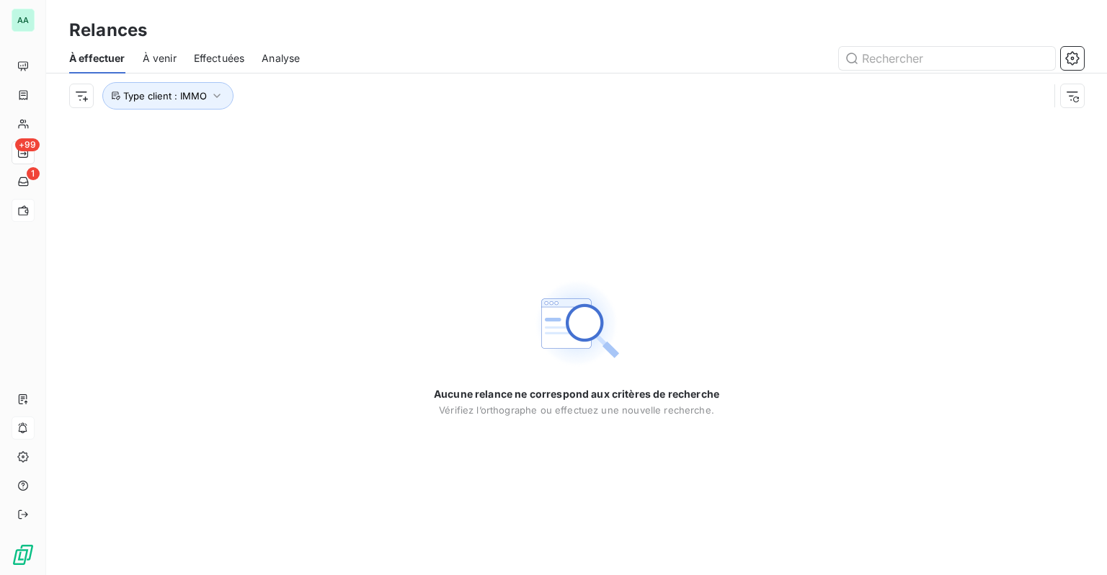
click at [167, 65] on div "À venir" at bounding box center [160, 58] width 34 height 30
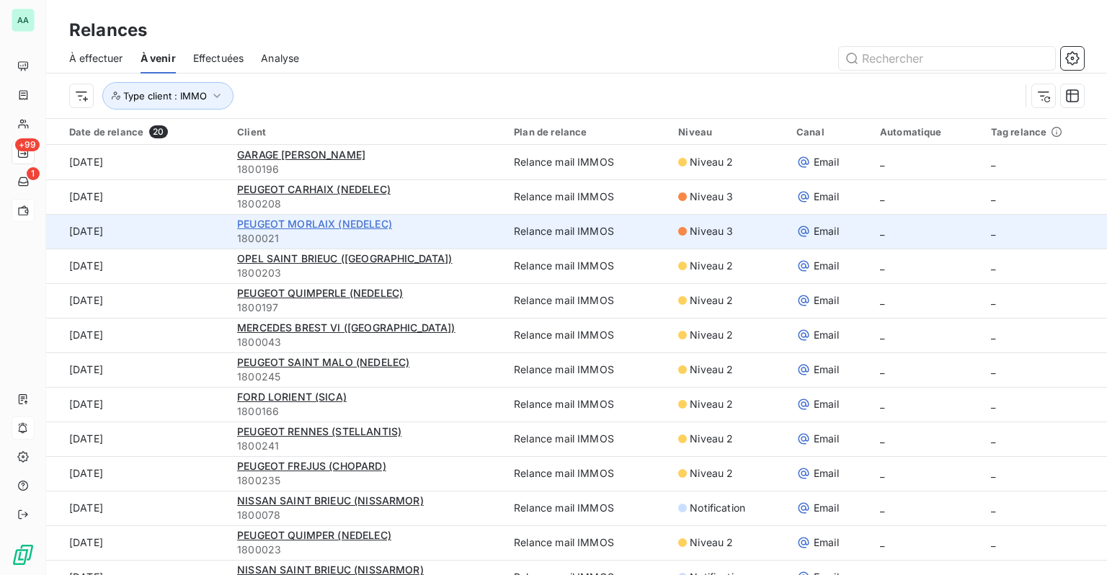
click at [310, 228] on span "PEUGEOT MORLAIX (NEDELEC)" at bounding box center [314, 224] width 155 height 12
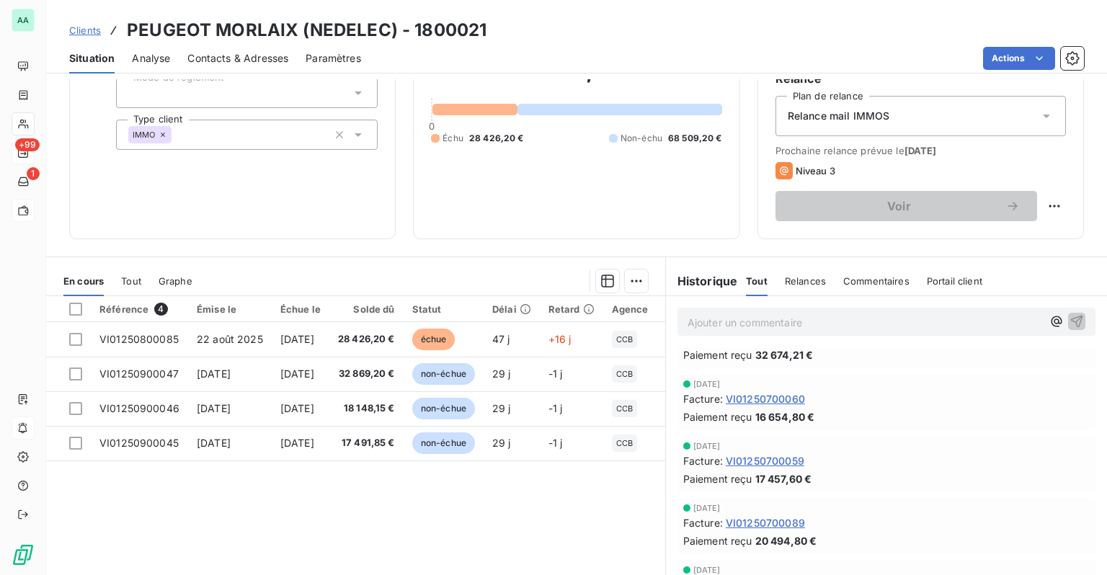
scroll to position [274, 0]
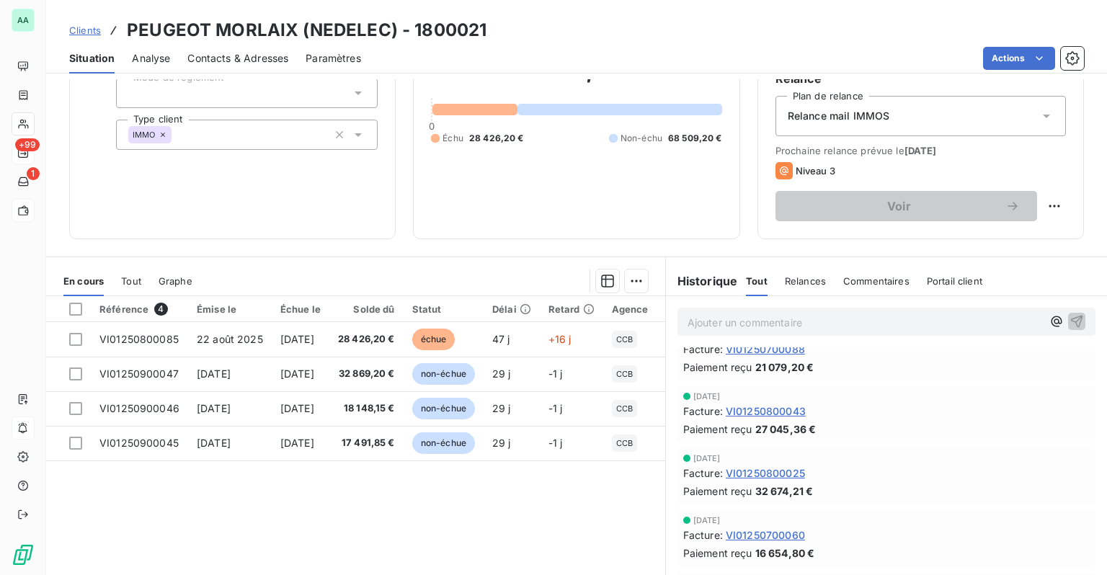
click at [788, 281] on span "Relances" at bounding box center [804, 281] width 41 height 12
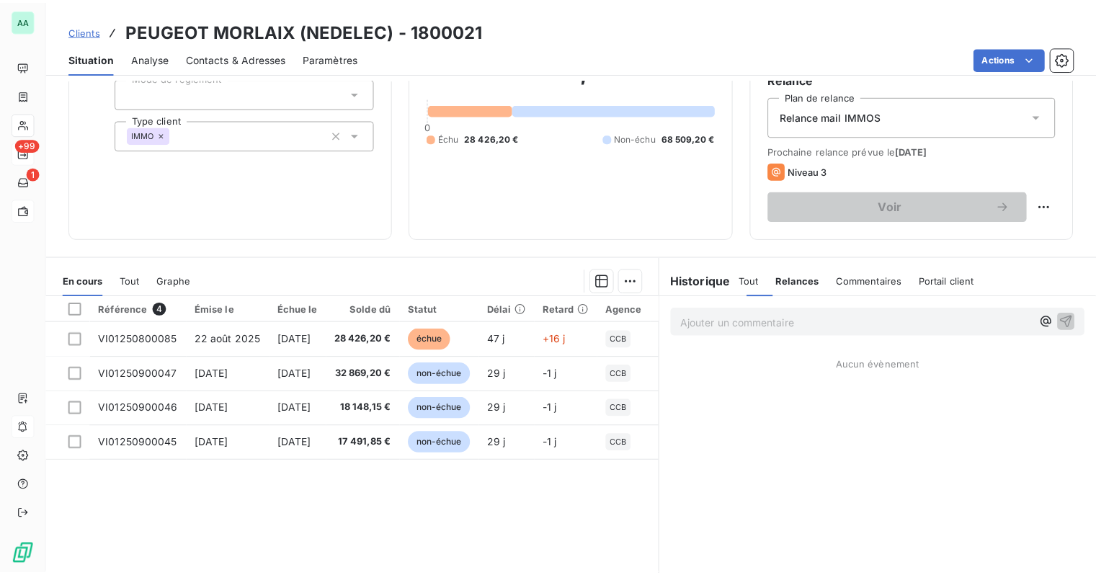
scroll to position [0, 0]
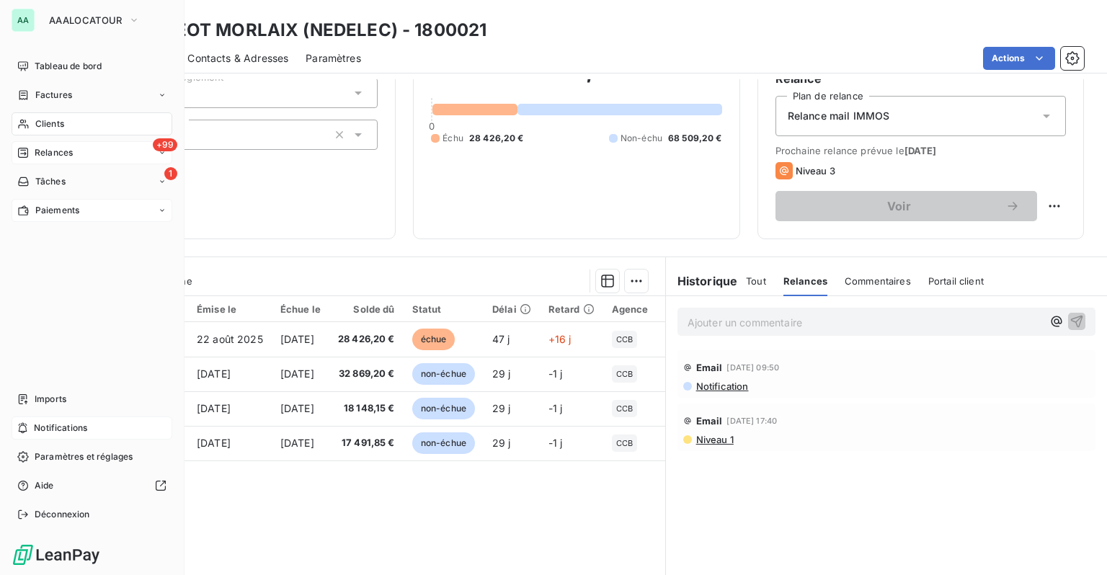
click at [61, 154] on span "Relances" at bounding box center [54, 152] width 38 height 13
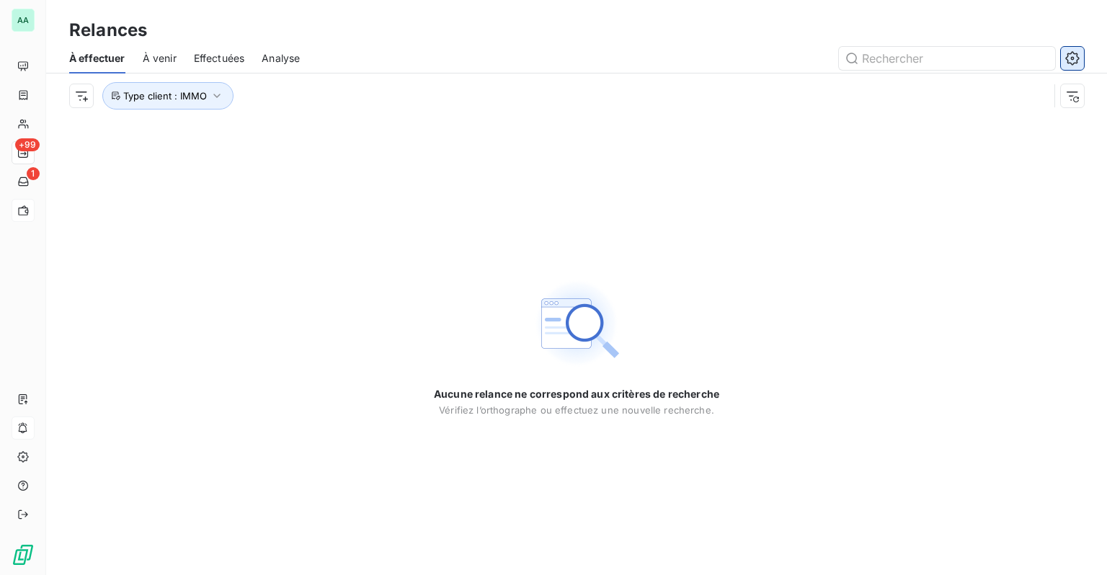
click at [1073, 63] on icon "button" at bounding box center [1072, 58] width 14 height 14
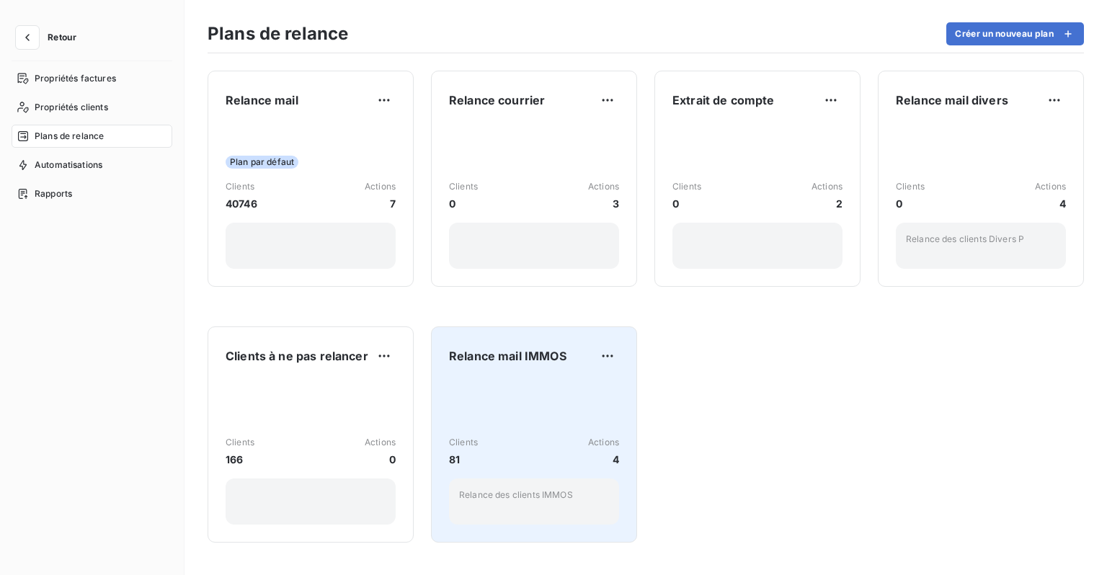
click at [538, 362] on span "Relance mail IMMOS" at bounding box center [507, 355] width 117 height 17
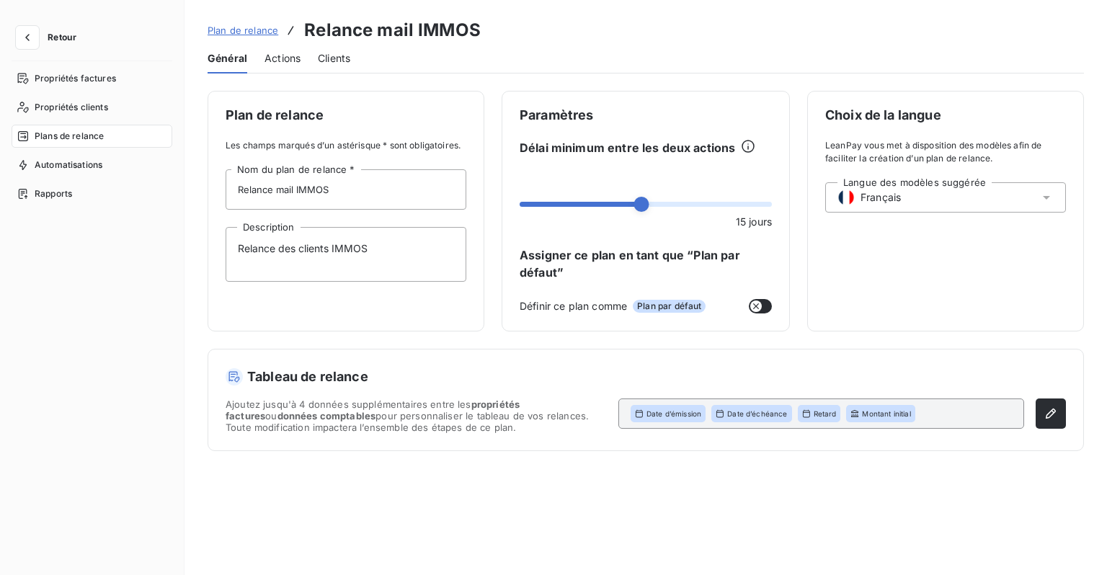
click at [264, 62] on span "Actions" at bounding box center [282, 58] width 36 height 14
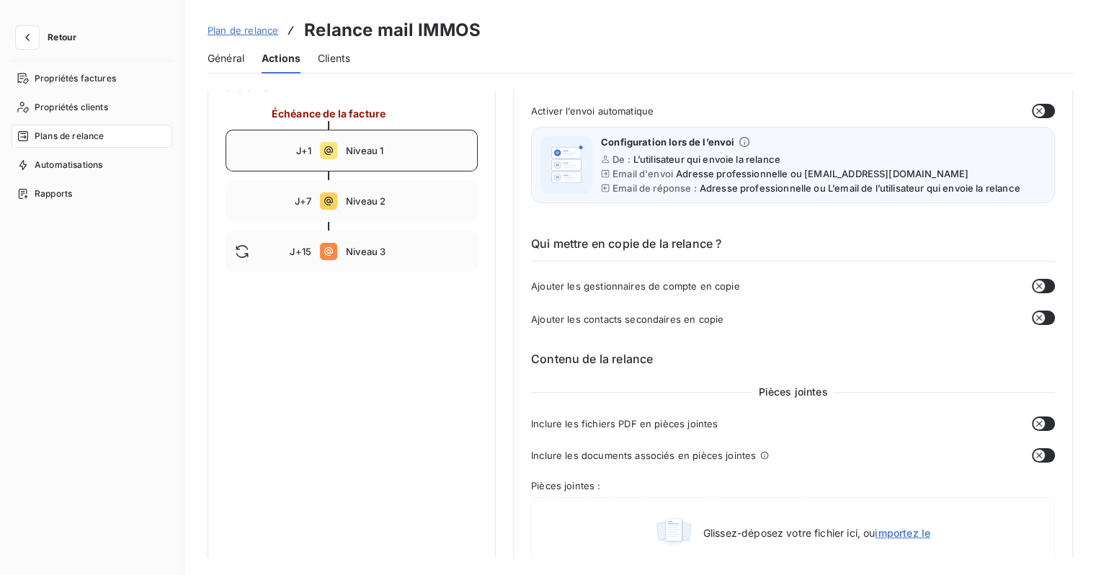
scroll to position [72, 0]
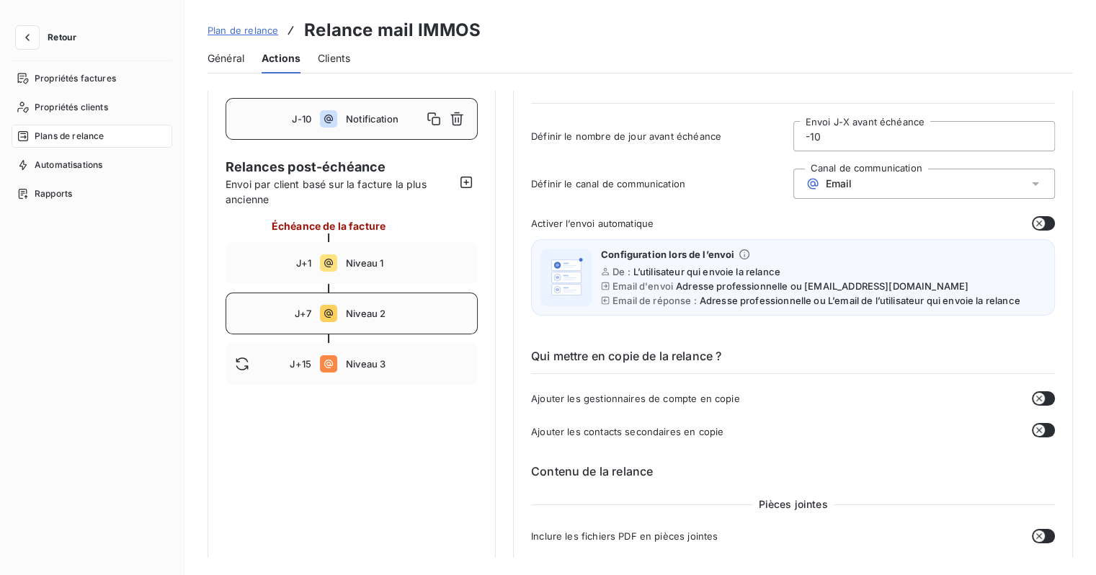
click at [363, 304] on div "J+7 Niveau 2" at bounding box center [351, 313] width 252 height 42
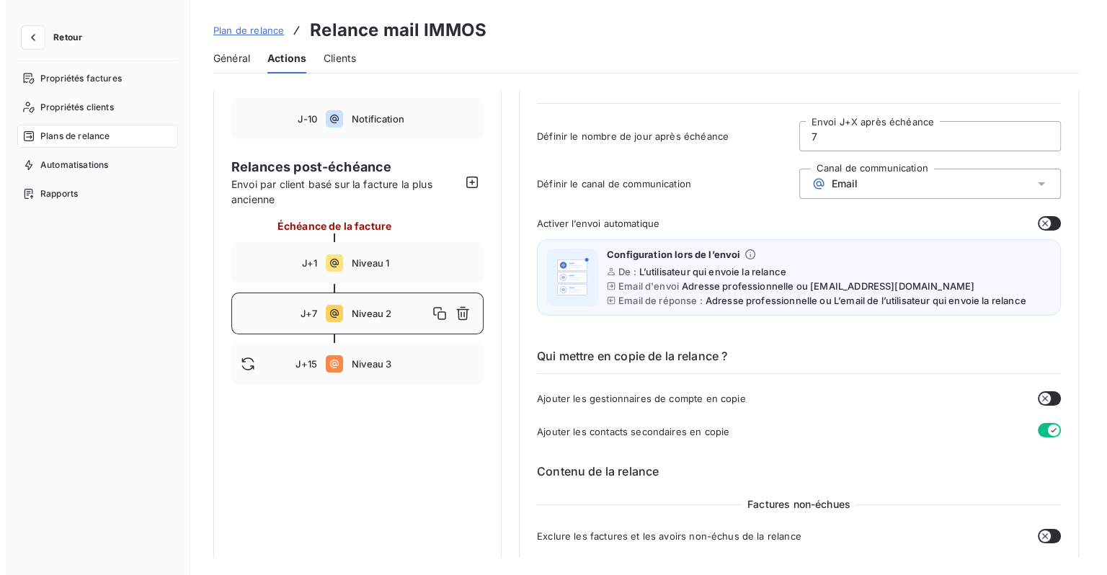
scroll to position [0, 0]
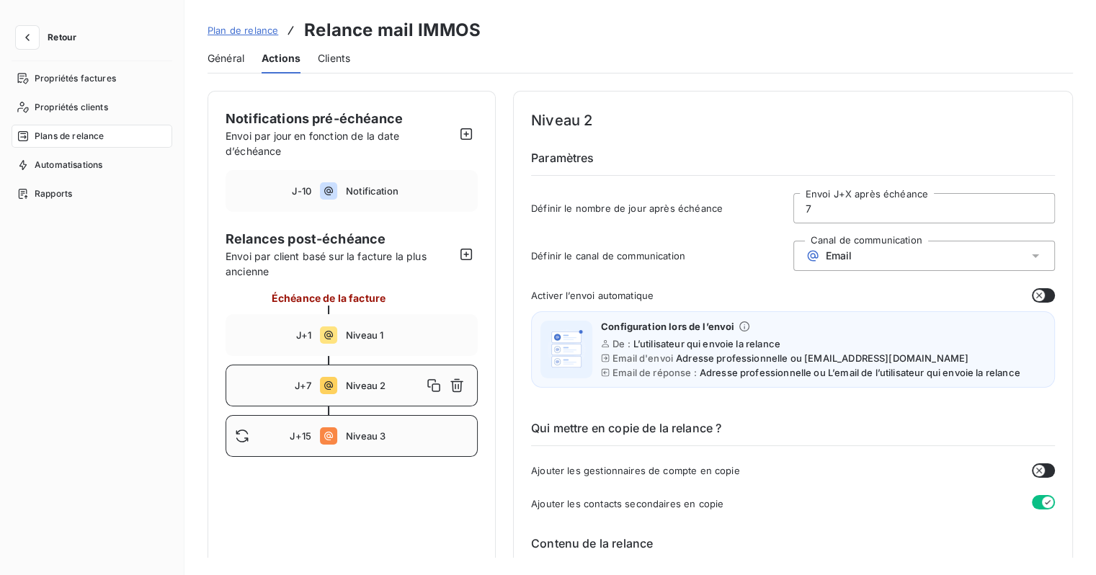
click at [364, 431] on span "Niveau 3" at bounding box center [407, 436] width 122 height 12
click at [364, 396] on div "J+7 Niveau 2" at bounding box center [351, 386] width 252 height 42
type input "7"
click at [228, 55] on span "Général" at bounding box center [225, 58] width 37 height 14
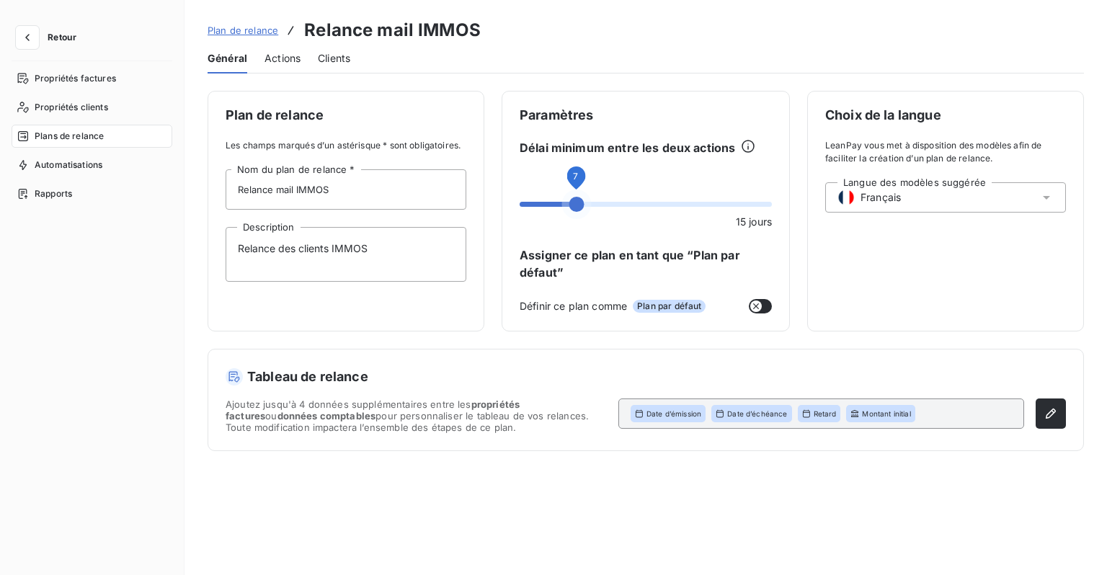
click at [570, 201] on span at bounding box center [575, 204] width 15 height 15
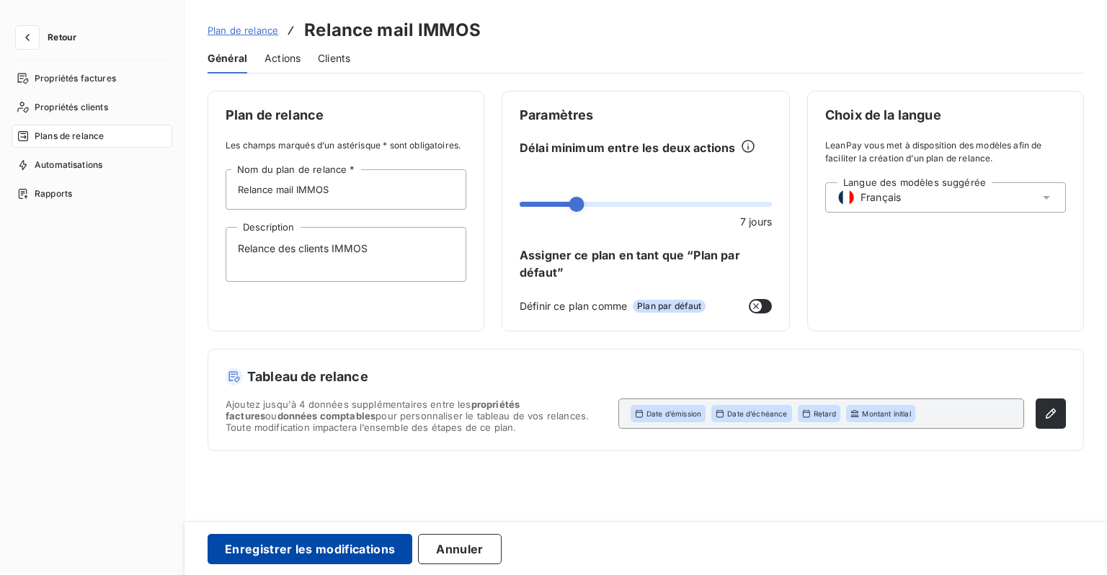
click at [340, 552] on button "Enregistrer les modifications" at bounding box center [309, 549] width 205 height 30
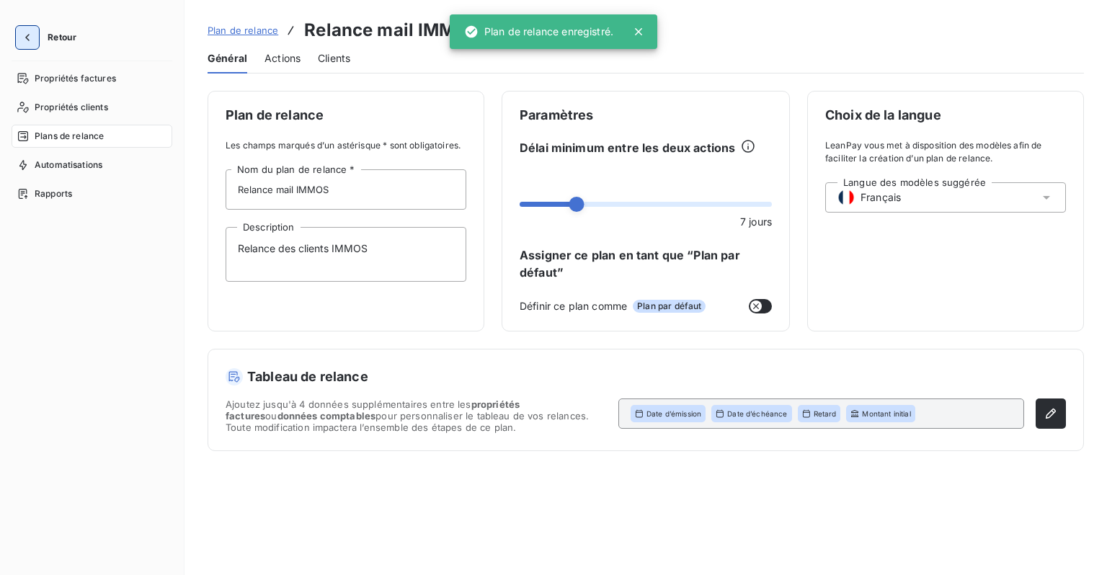
click at [35, 36] on button "button" at bounding box center [27, 37] width 23 height 23
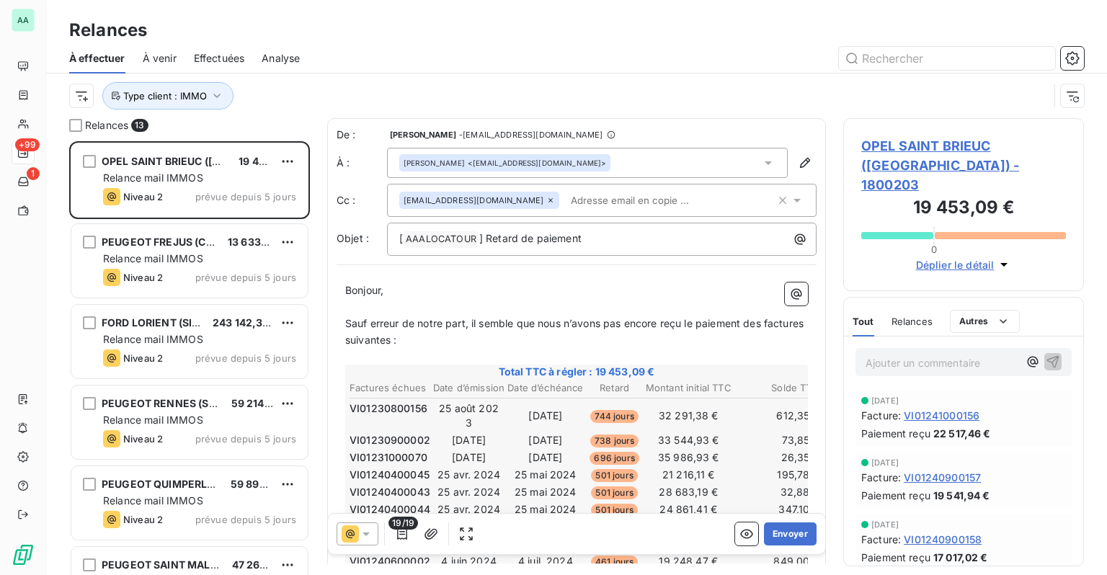
click at [401, 526] on span "19/19" at bounding box center [403, 523] width 30 height 13
click at [401, 531] on icon "button" at bounding box center [402, 534] width 14 height 14
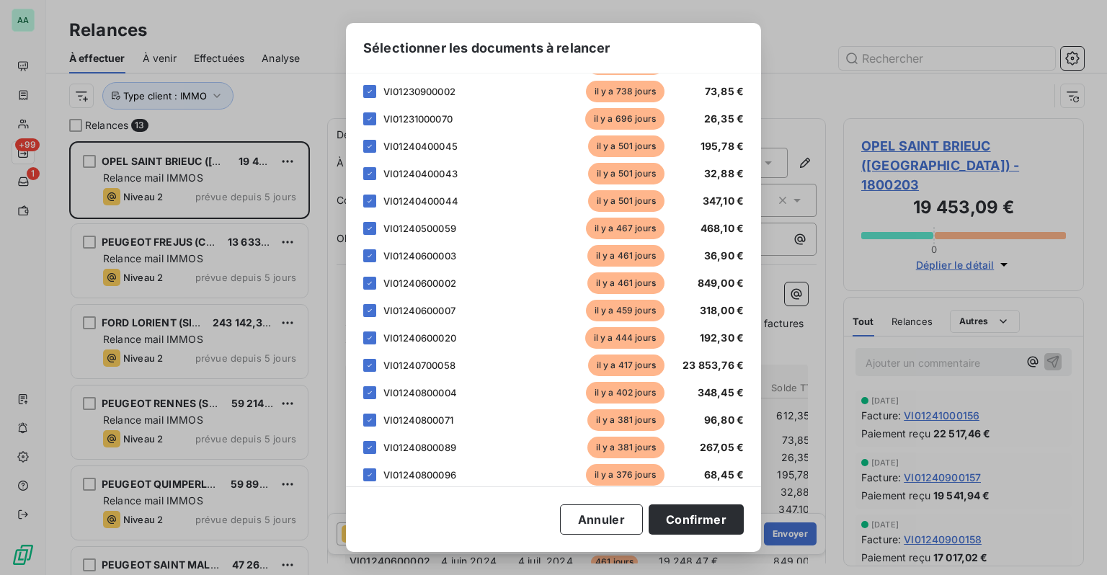
scroll to position [252, 0]
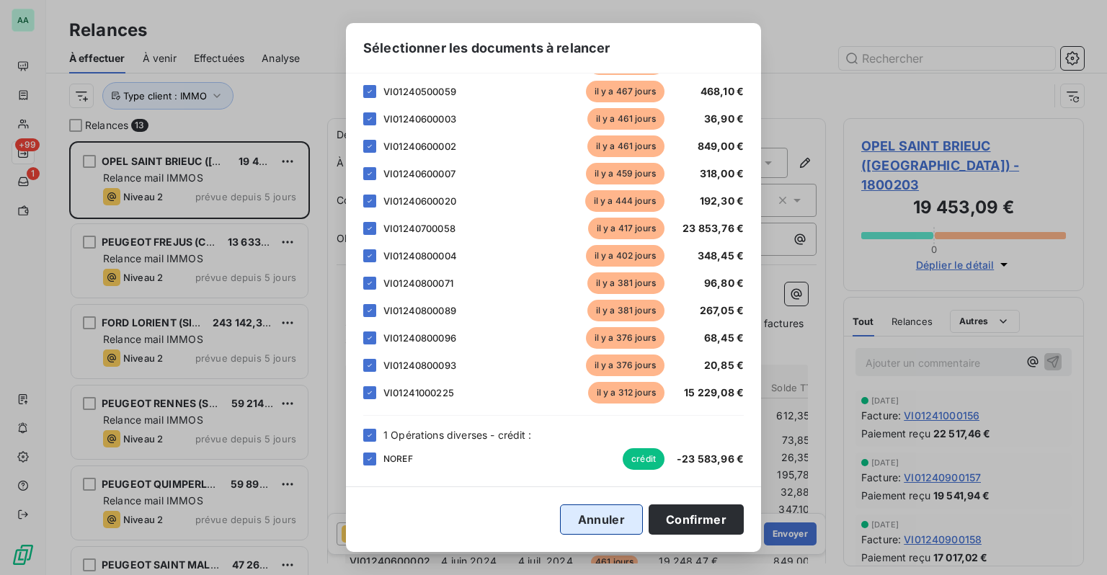
click at [607, 514] on button "Annuler" at bounding box center [601, 519] width 83 height 30
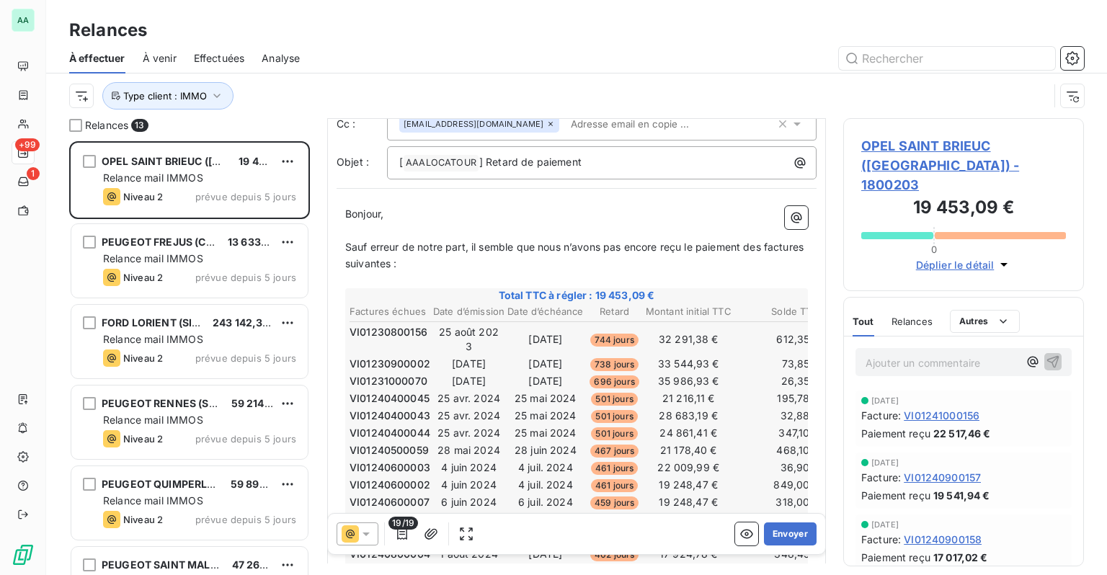
scroll to position [0, 0]
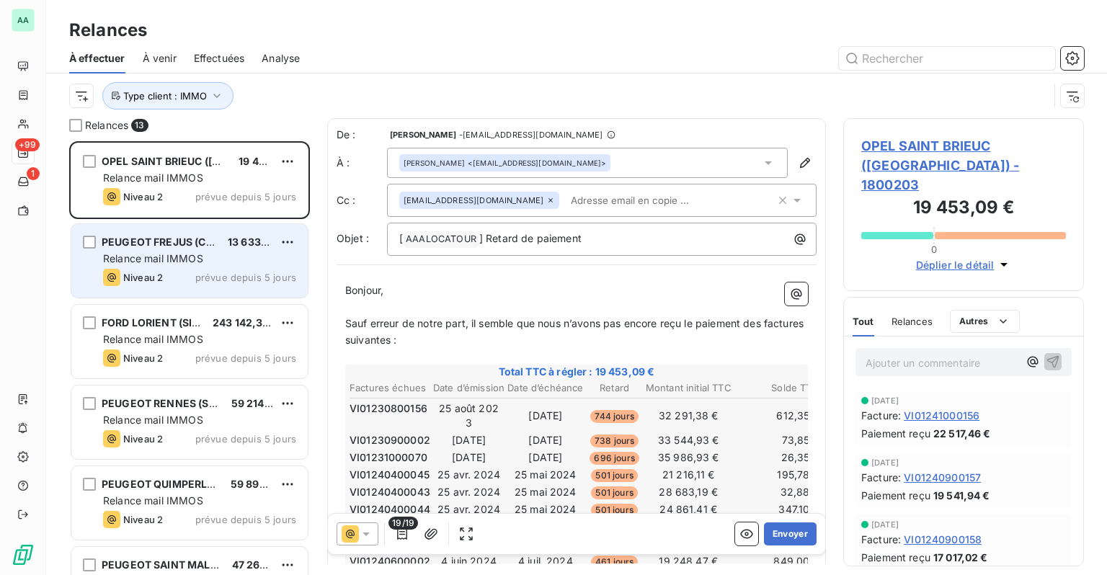
click at [173, 254] on span "Relance mail IMMOS" at bounding box center [153, 258] width 100 height 12
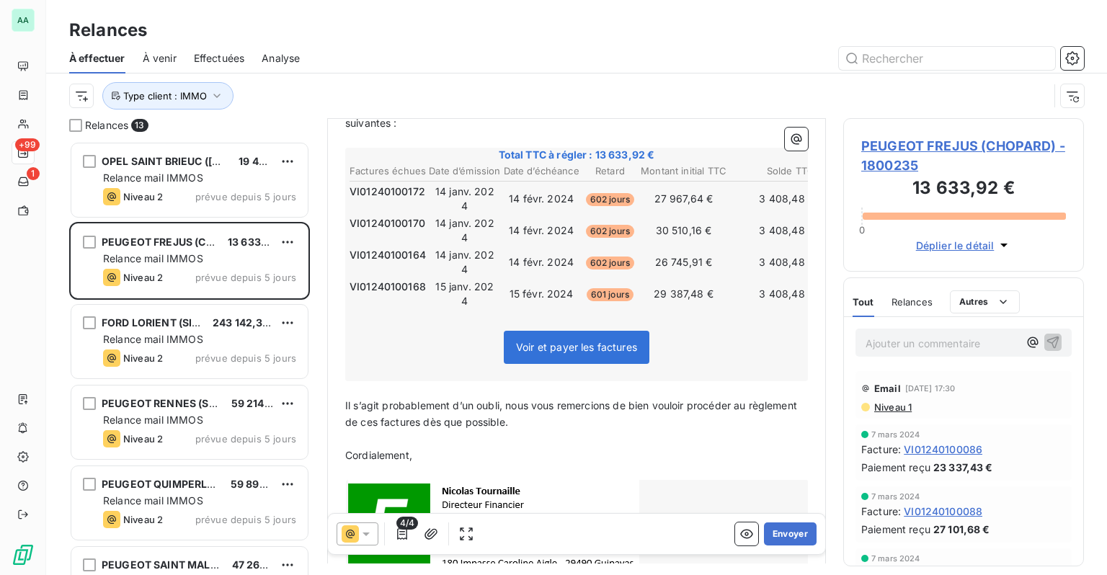
scroll to position [216, 0]
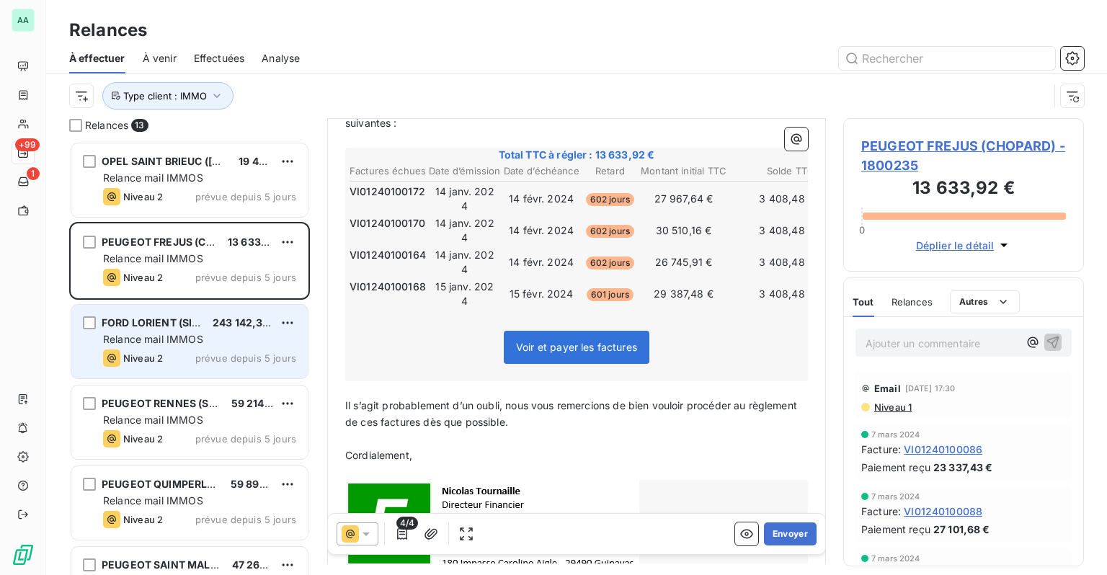
click at [179, 332] on div "Relance mail IMMOS" at bounding box center [199, 339] width 193 height 14
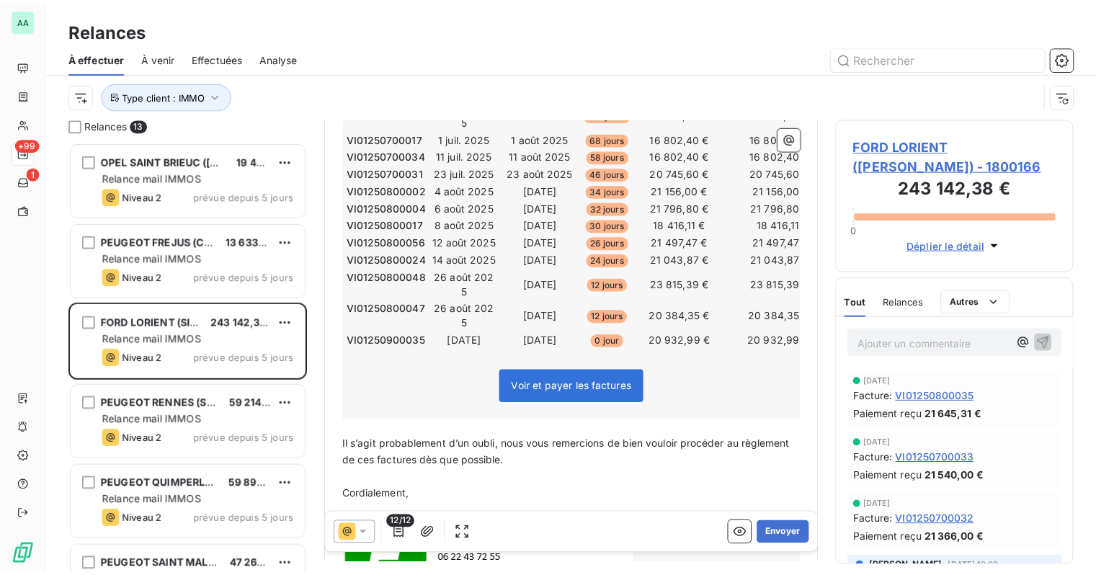
scroll to position [360, 0]
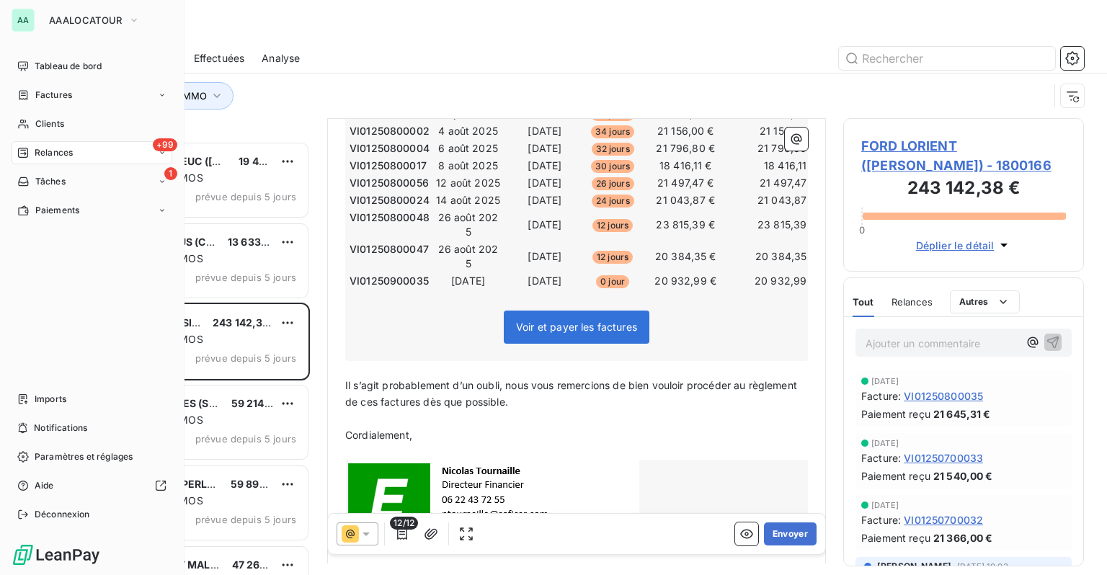
click at [54, 152] on span "Relances" at bounding box center [54, 152] width 38 height 13
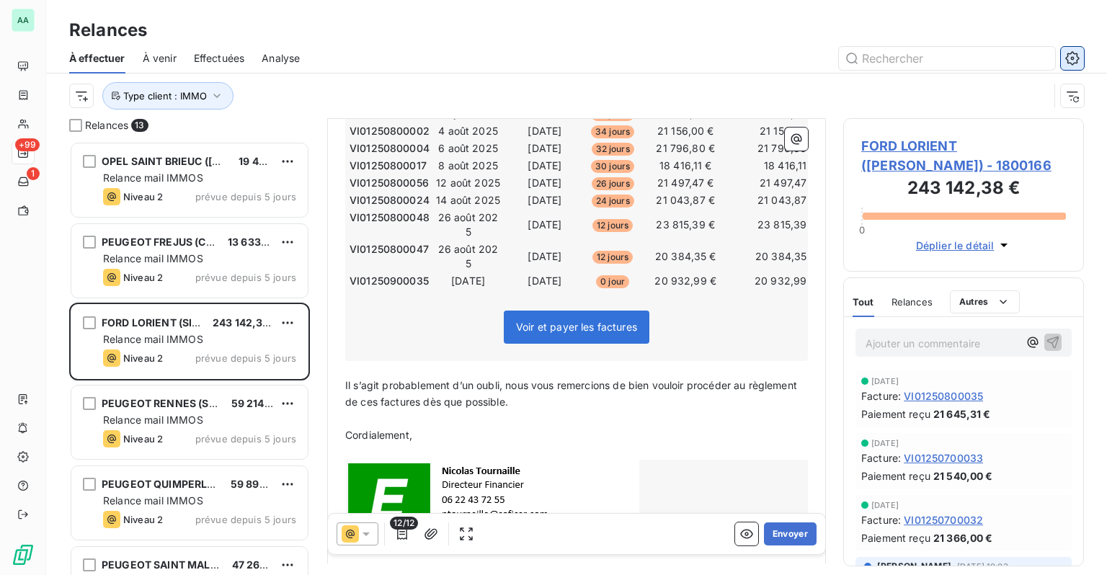
click at [1068, 51] on icon "button" at bounding box center [1072, 58] width 14 height 14
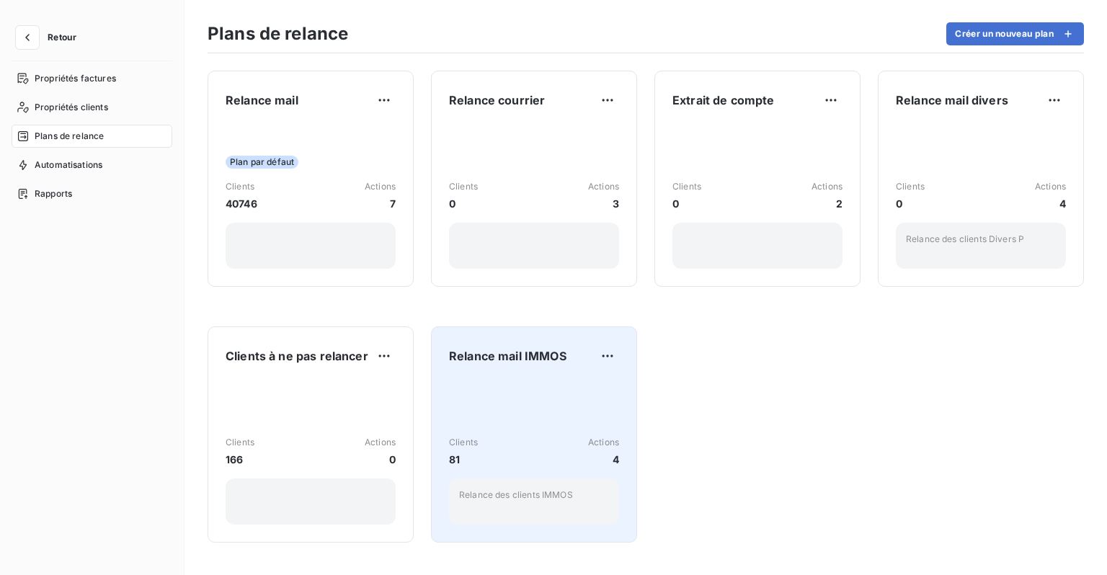
click at [494, 373] on div "Relance mail IMMOS Clients 81 Actions 4 Relance des clients IMMOS" at bounding box center [534, 434] width 170 height 180
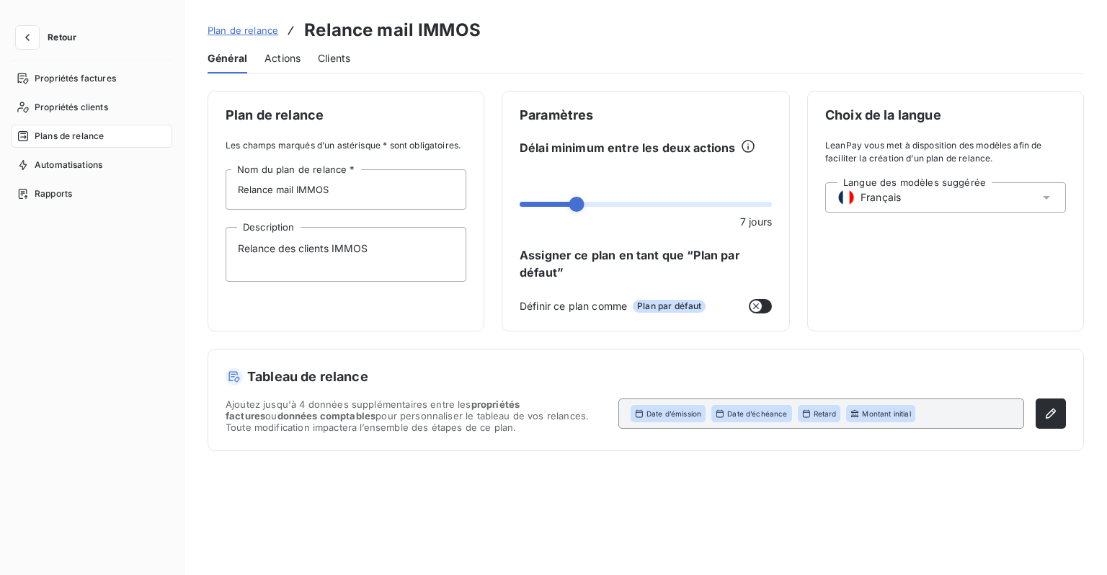
click at [287, 62] on span "Actions" at bounding box center [282, 58] width 36 height 14
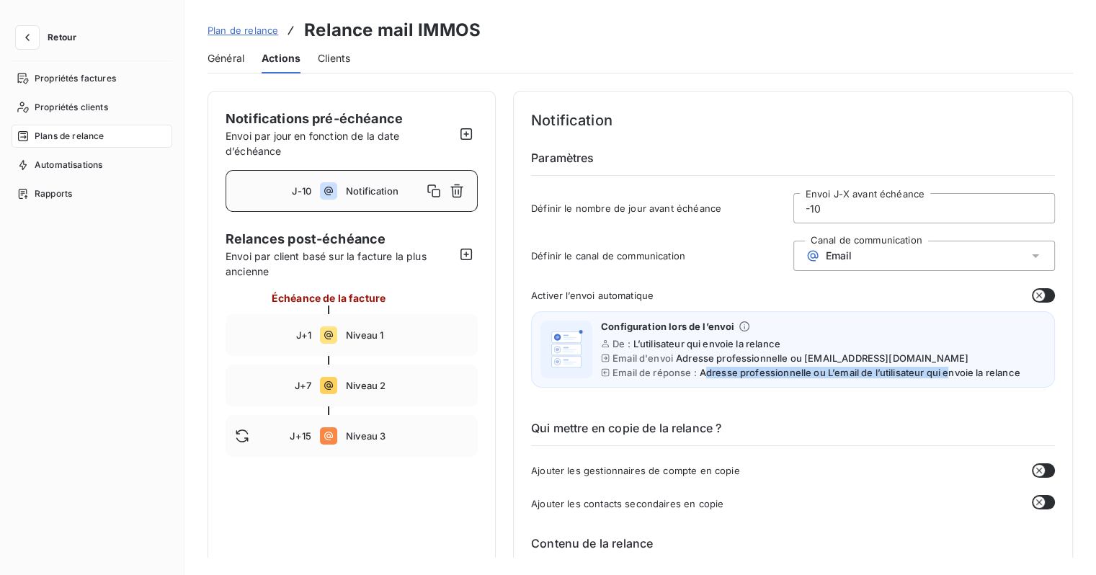
drag, startPoint x: 703, startPoint y: 373, endPoint x: 951, endPoint y: 379, distance: 247.9
click at [951, 379] on div "Configuration lors de l’envoi De : L’utilisateur qui envoie la relance Email d'…" at bounding box center [793, 349] width 524 height 76
click at [746, 373] on span "Adresse professionnelle ou L’email de l’utilisateur qui envoie la relance" at bounding box center [859, 373] width 321 height 12
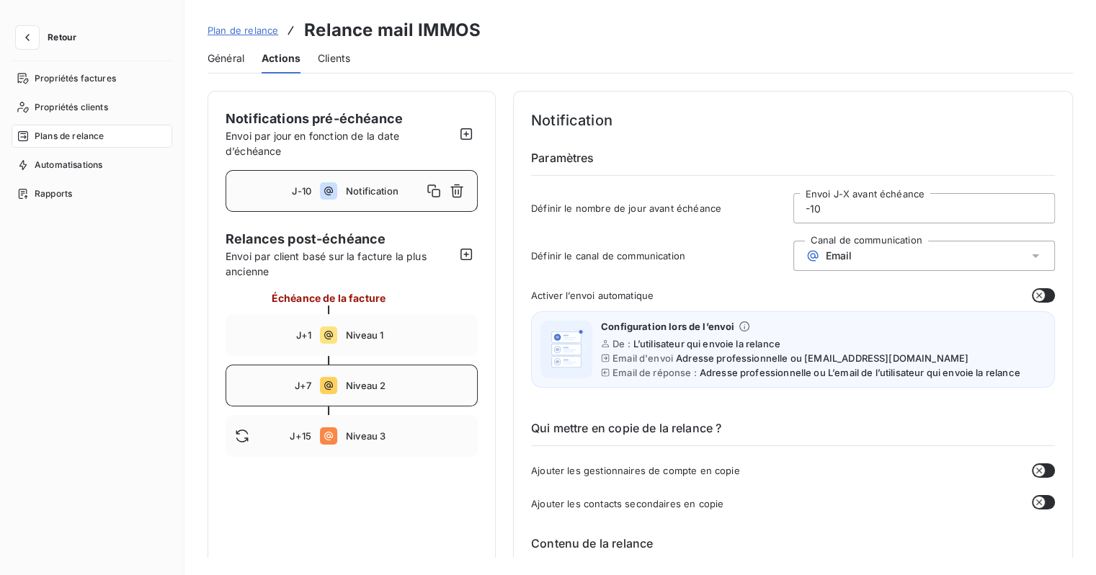
click at [318, 384] on div "J+7 Niveau 2" at bounding box center [351, 386] width 252 height 42
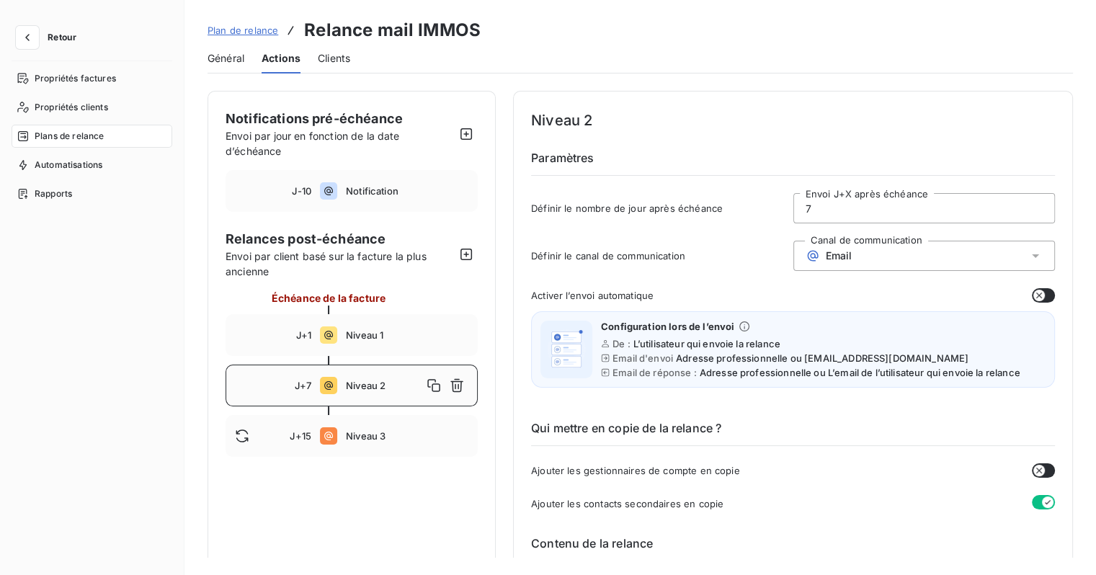
drag, startPoint x: 821, startPoint y: 215, endPoint x: 760, endPoint y: 207, distance: 60.9
click at [760, 207] on div "Définir le nombre de jour après échéance 7 Envoi J+X après échéance" at bounding box center [793, 212] width 524 height 39
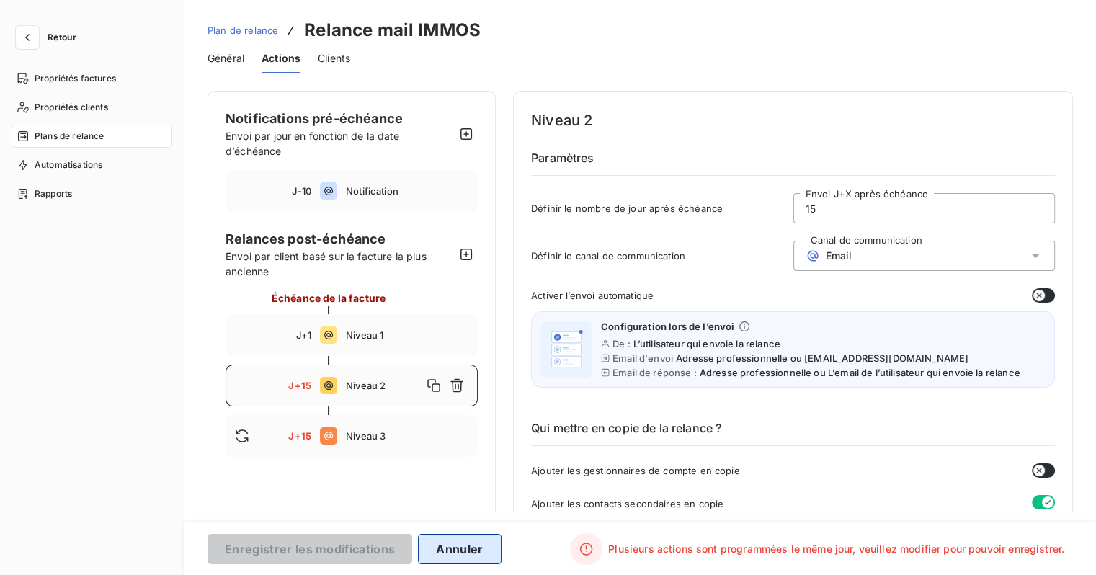
click at [460, 545] on button "Annuler" at bounding box center [459, 549] width 83 height 30
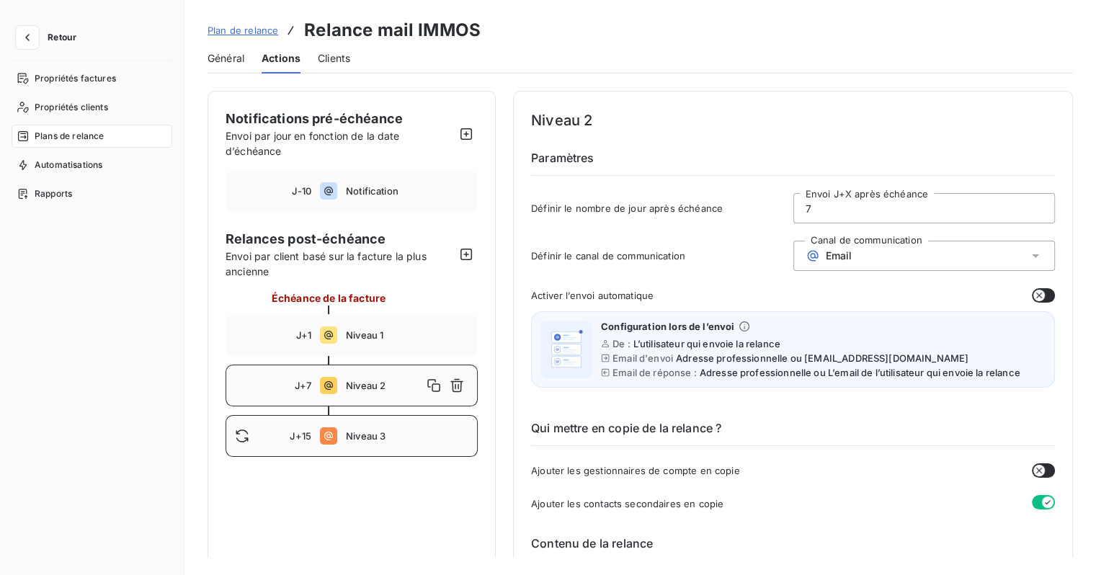
click at [345, 439] on div "J+15 Niveau 3" at bounding box center [351, 436] width 252 height 42
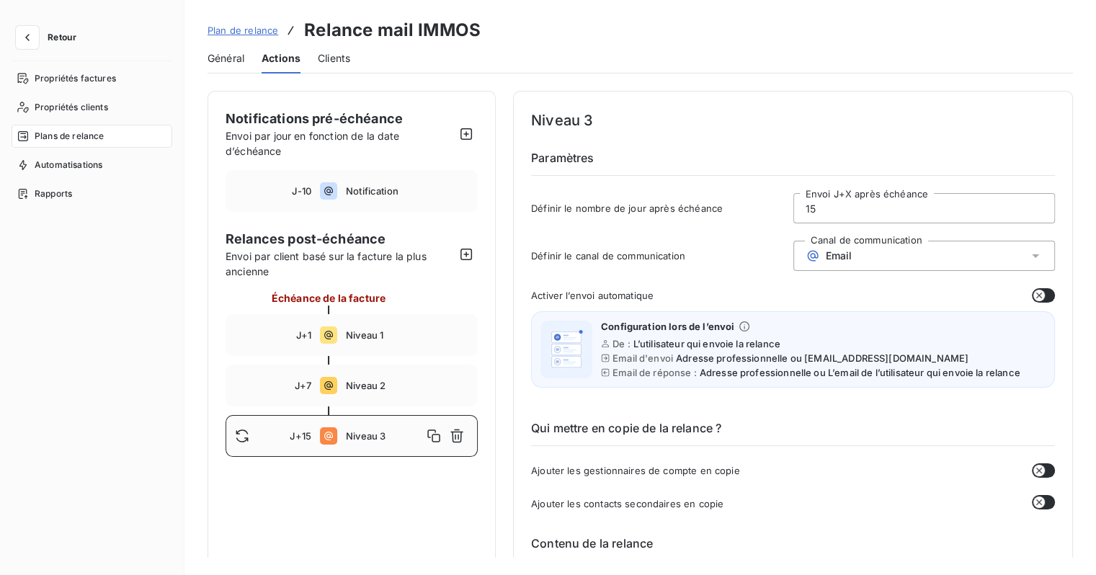
click at [853, 213] on input "15" at bounding box center [924, 208] width 261 height 29
drag, startPoint x: 841, startPoint y: 210, endPoint x: 746, endPoint y: 208, distance: 95.8
click at [746, 208] on div "Définir le nombre de jour après échéance 15 Envoi J+X après échéance" at bounding box center [793, 212] width 524 height 39
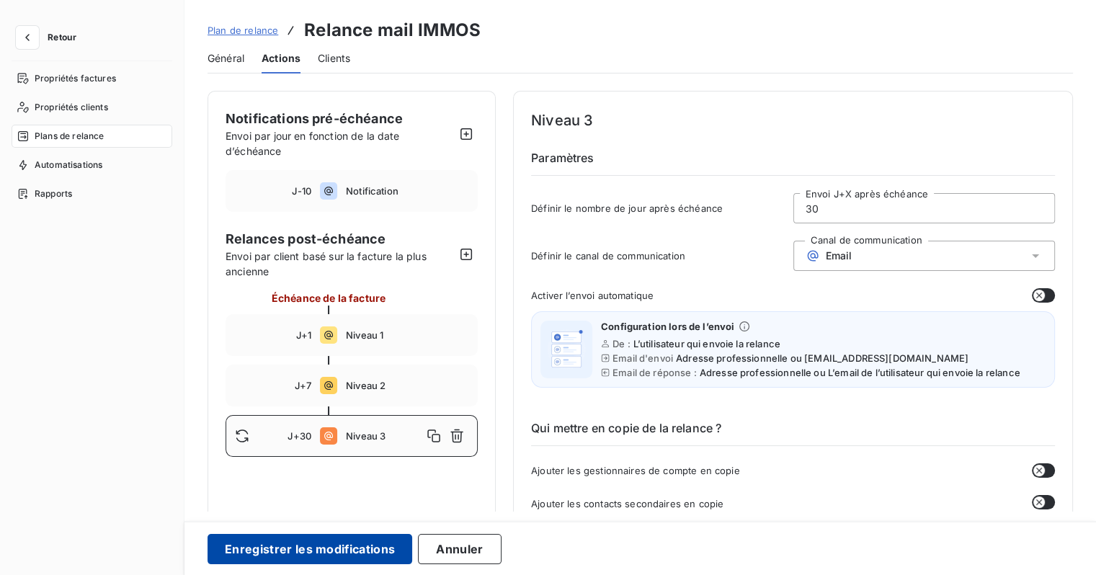
type input "30"
click at [351, 548] on button "Enregistrer les modifications" at bounding box center [309, 549] width 205 height 30
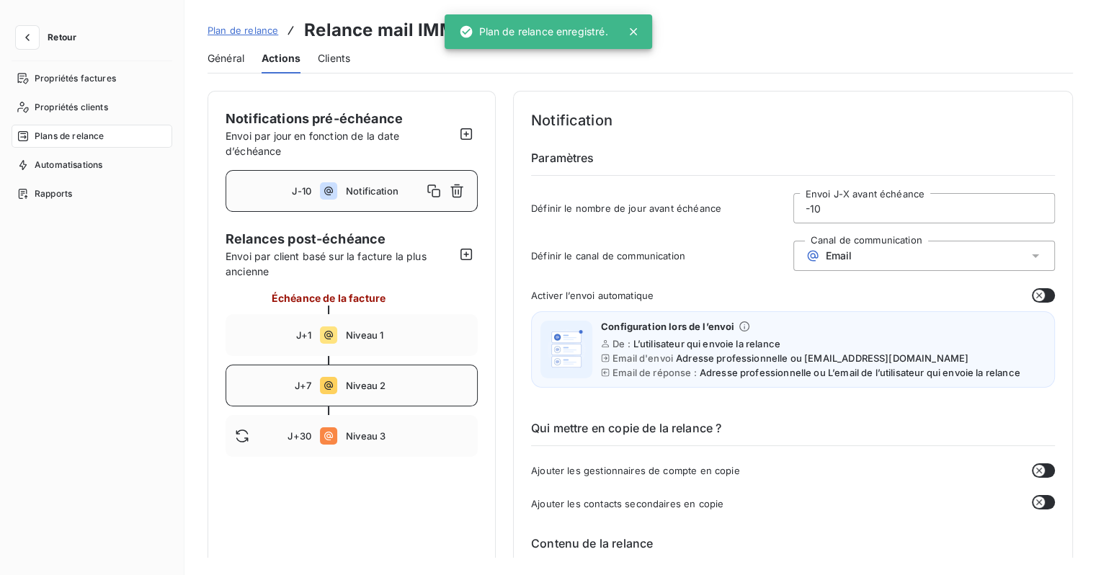
click at [343, 380] on div "J+7 Niveau 2" at bounding box center [351, 386] width 252 height 42
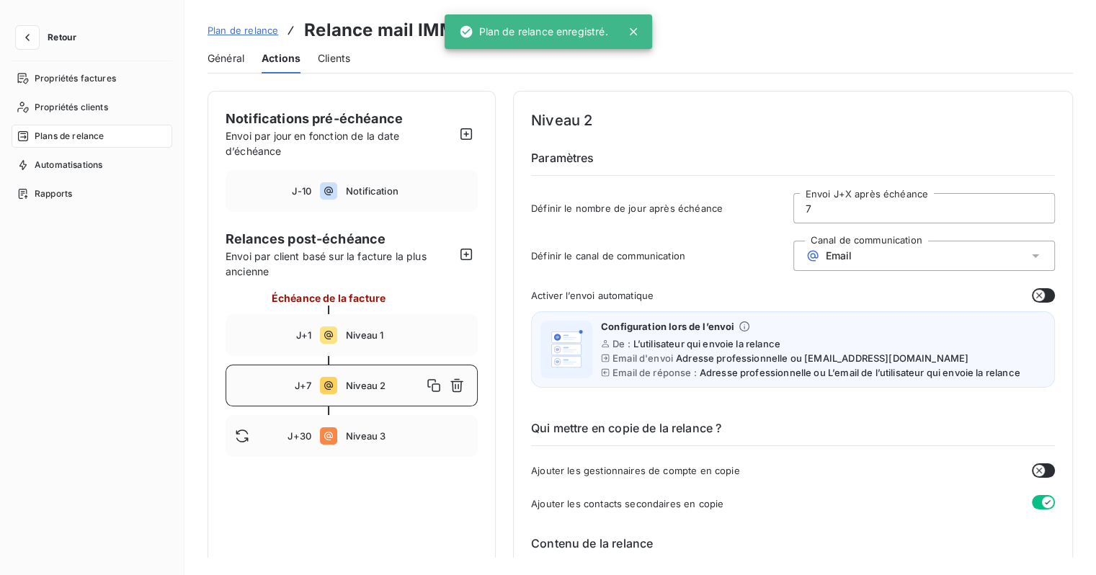
drag, startPoint x: 830, startPoint y: 209, endPoint x: 750, endPoint y: 205, distance: 80.0
click at [750, 205] on div "Définir le nombre de jour après échéance 7 Envoi J+X après échéance" at bounding box center [793, 212] width 524 height 39
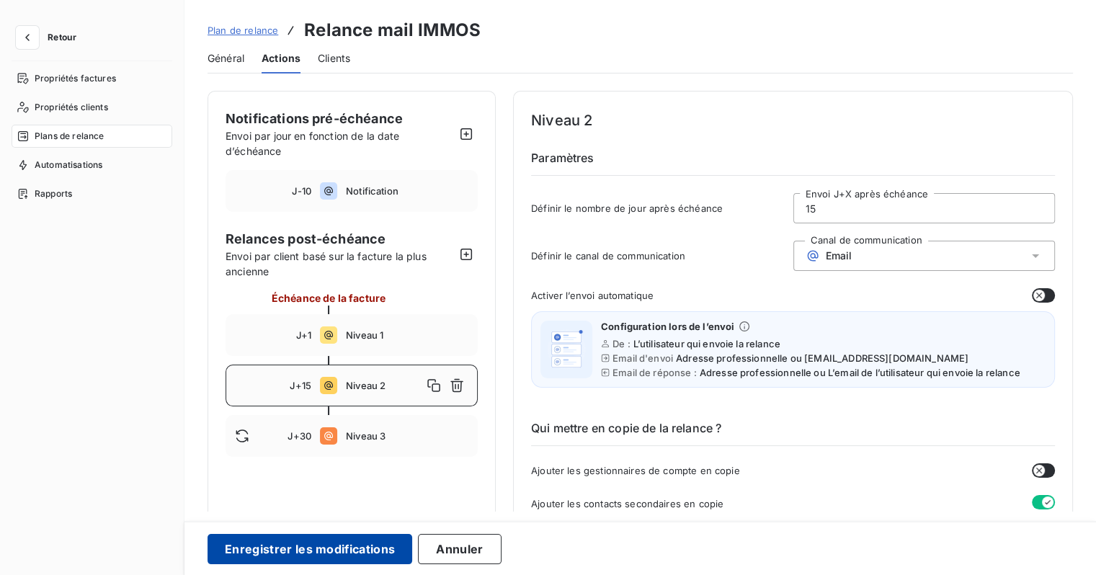
type input "15"
click at [272, 555] on button "Enregistrer les modifications" at bounding box center [309, 549] width 205 height 30
